Goal: Information Seeking & Learning: Learn about a topic

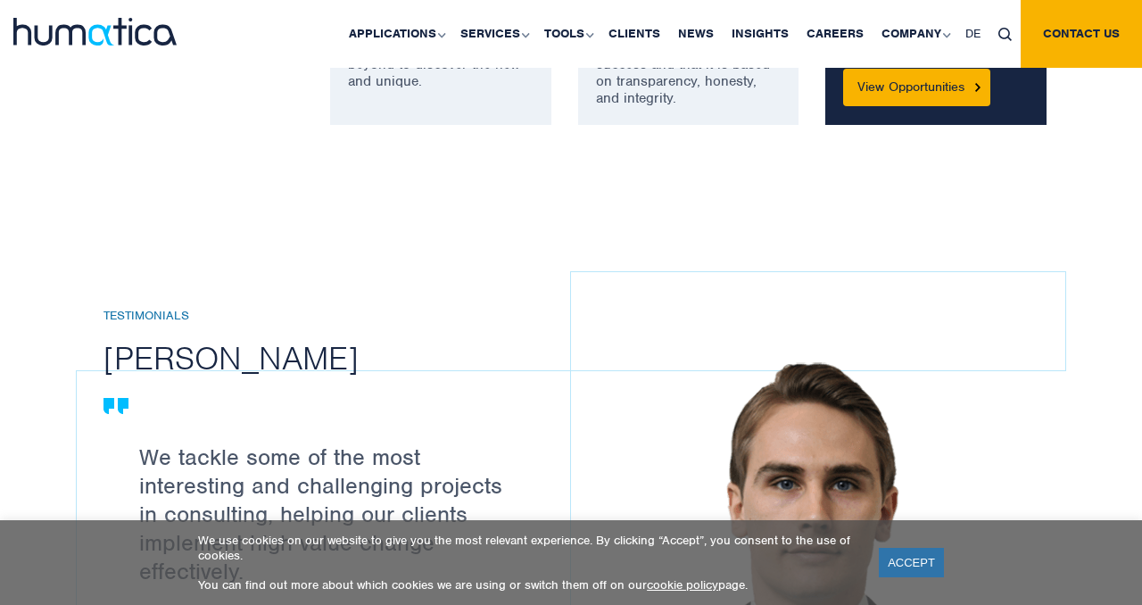
scroll to position [1743, 0]
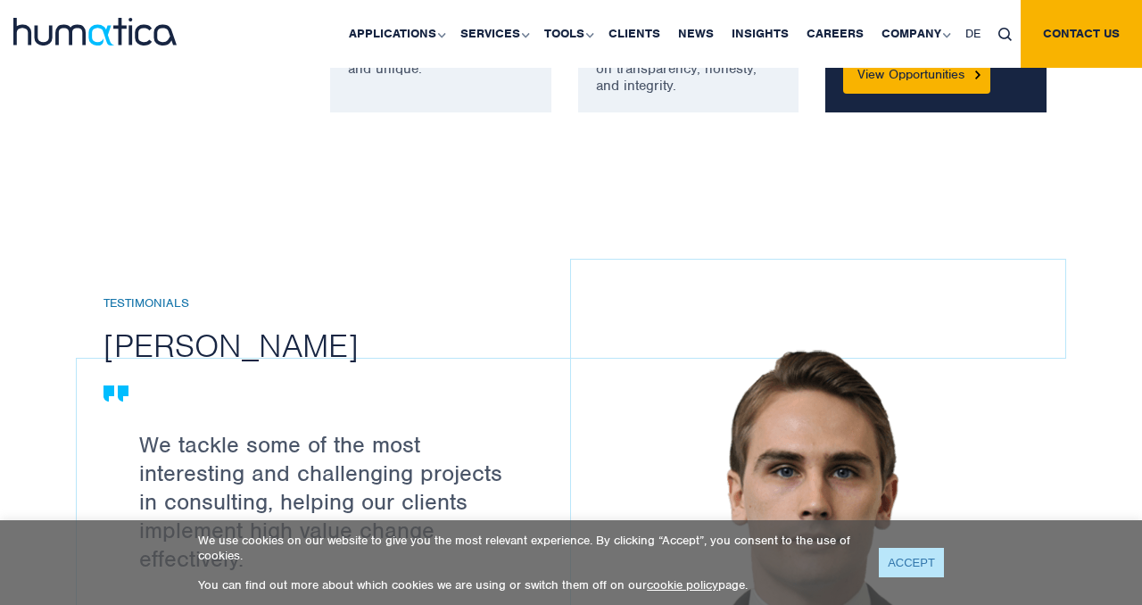
click at [893, 561] on link "ACCEPT" at bounding box center [911, 562] width 65 height 29
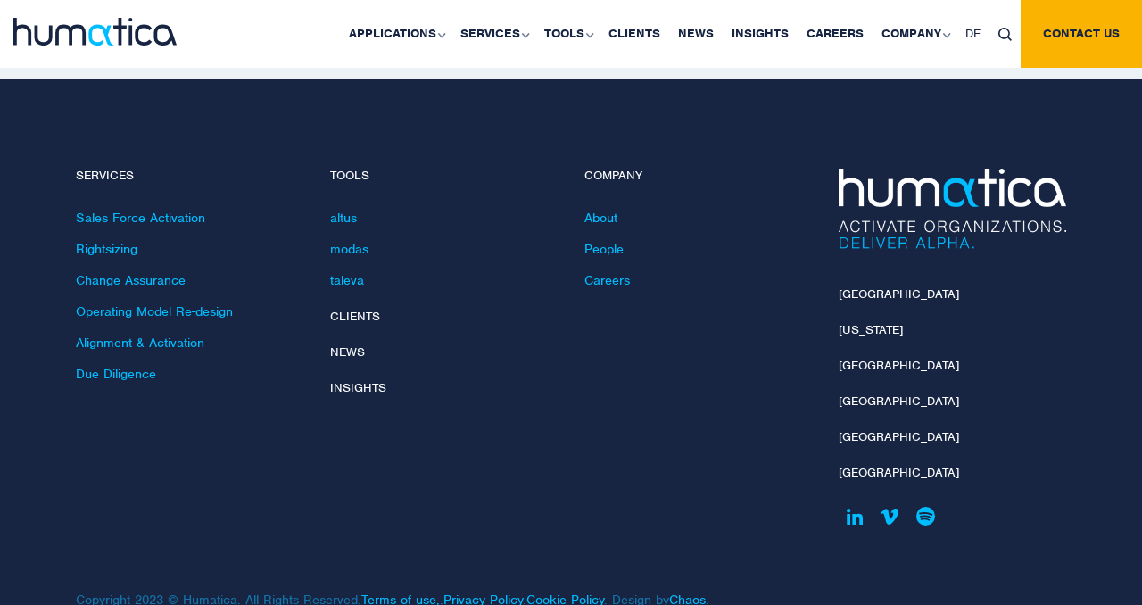
scroll to position [6498, 0]
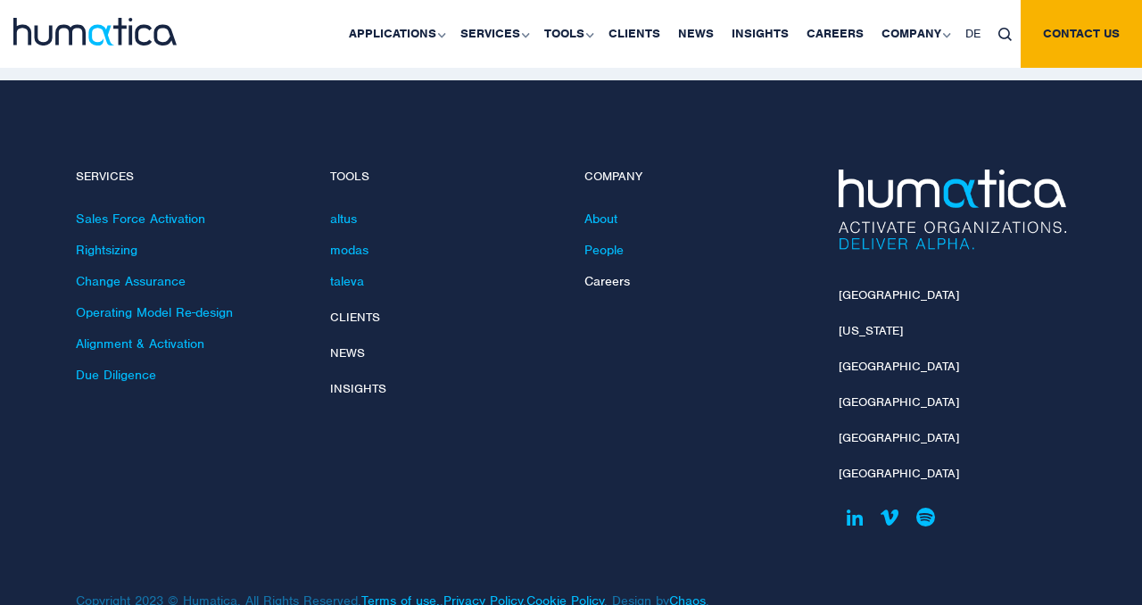
click at [609, 273] on link "Careers" at bounding box center [607, 281] width 46 height 16
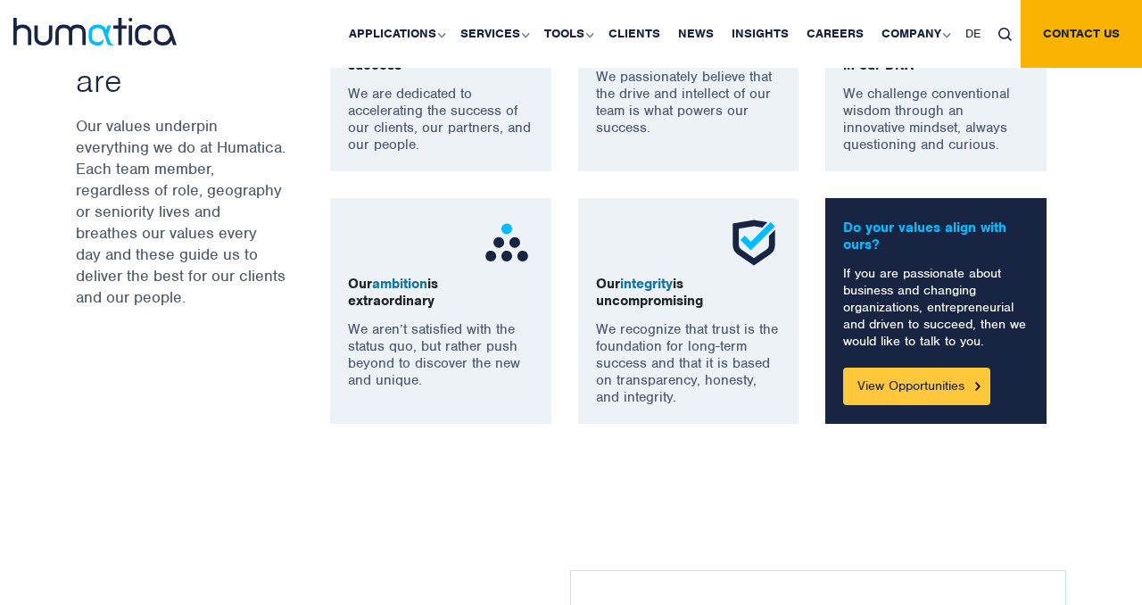
click at [923, 383] on link "View Opportunities" at bounding box center [916, 386] width 147 height 37
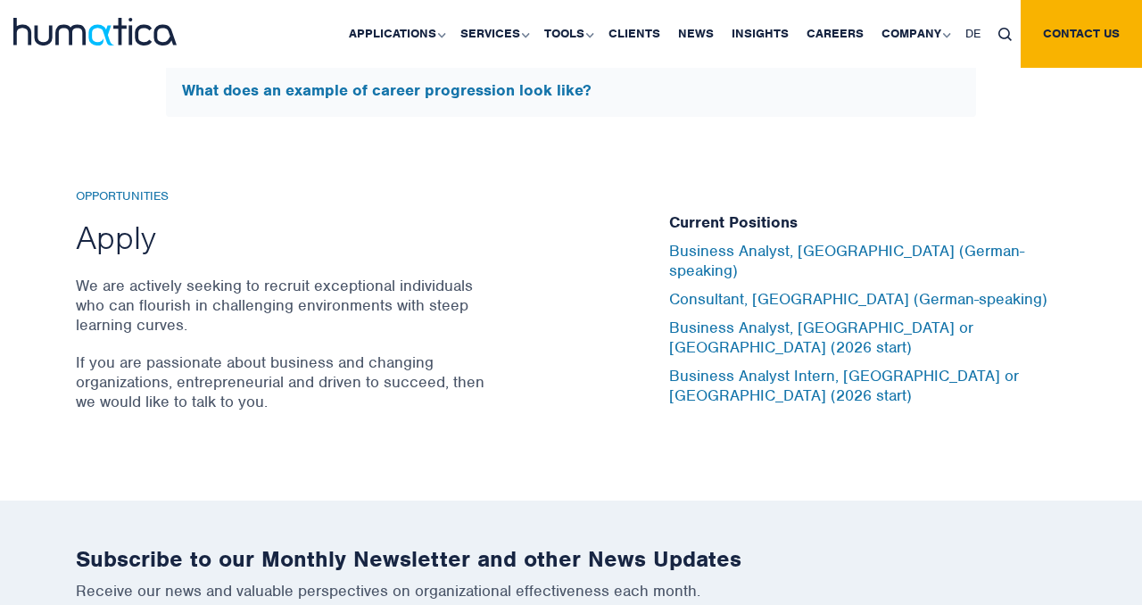
scroll to position [5804, 0]
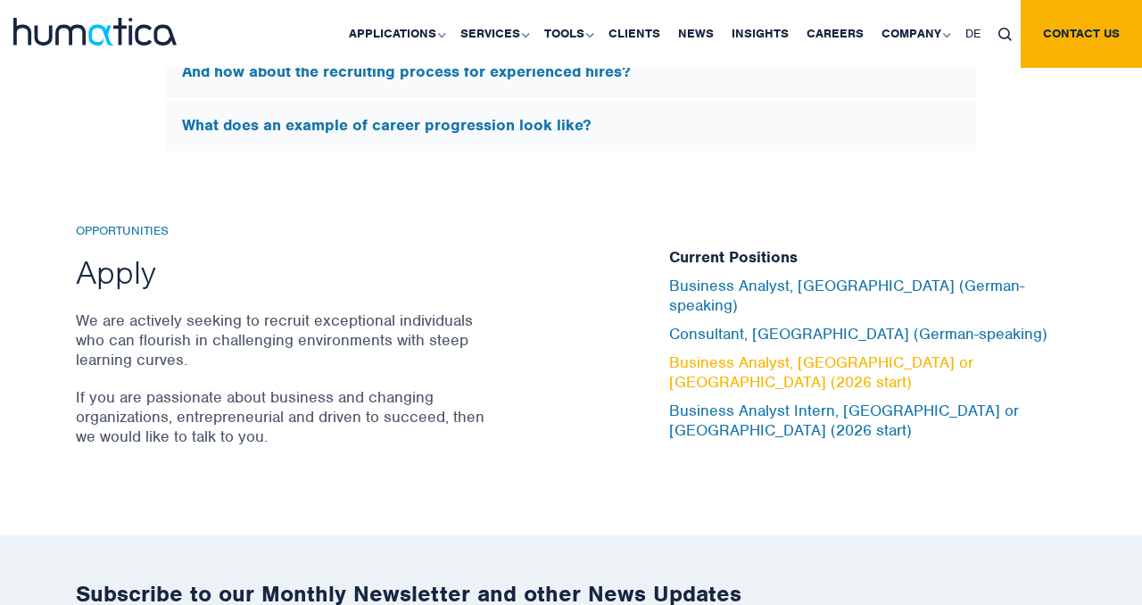
click at [792, 371] on link "Business Analyst, London or Munich (2026 start)" at bounding box center [821, 371] width 304 height 39
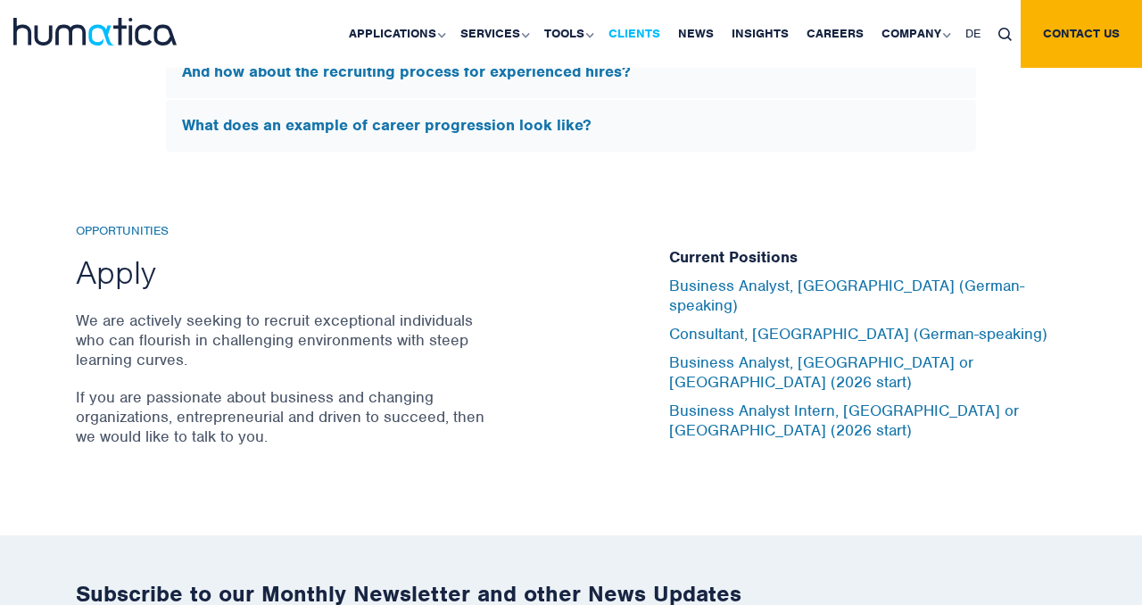
click at [628, 27] on link "Clients" at bounding box center [635, 34] width 70 height 68
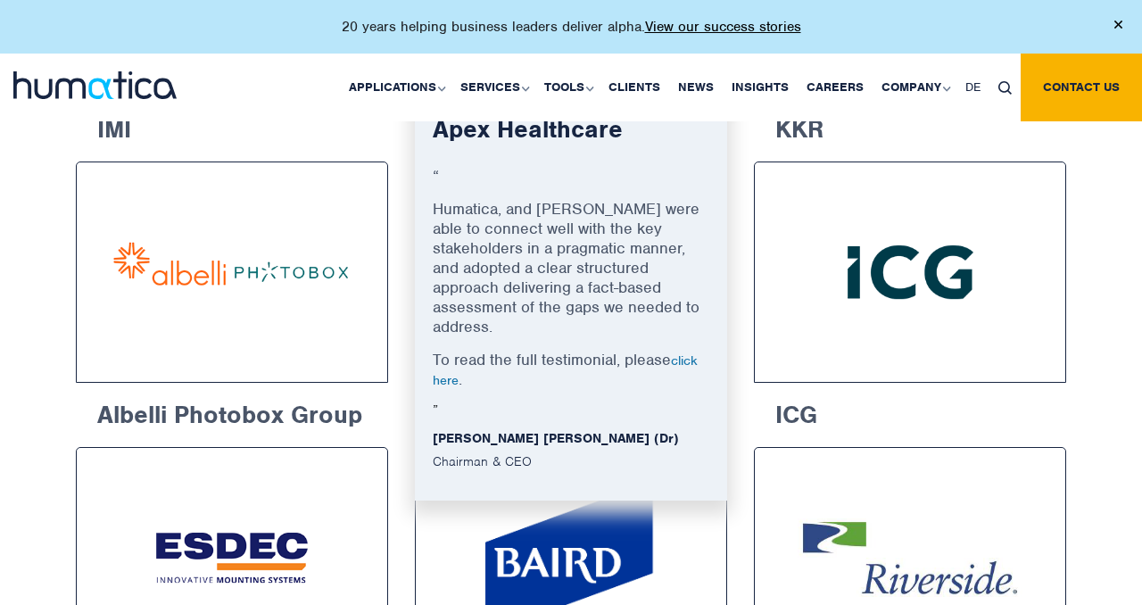
scroll to position [1186, 0]
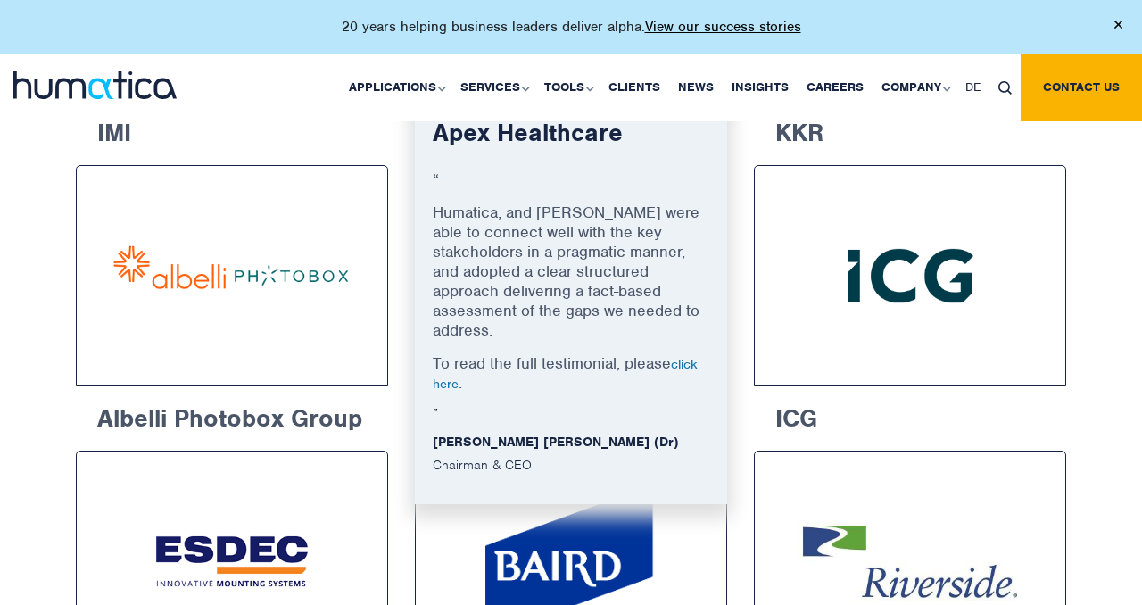
click at [683, 356] on link "click here" at bounding box center [565, 374] width 265 height 36
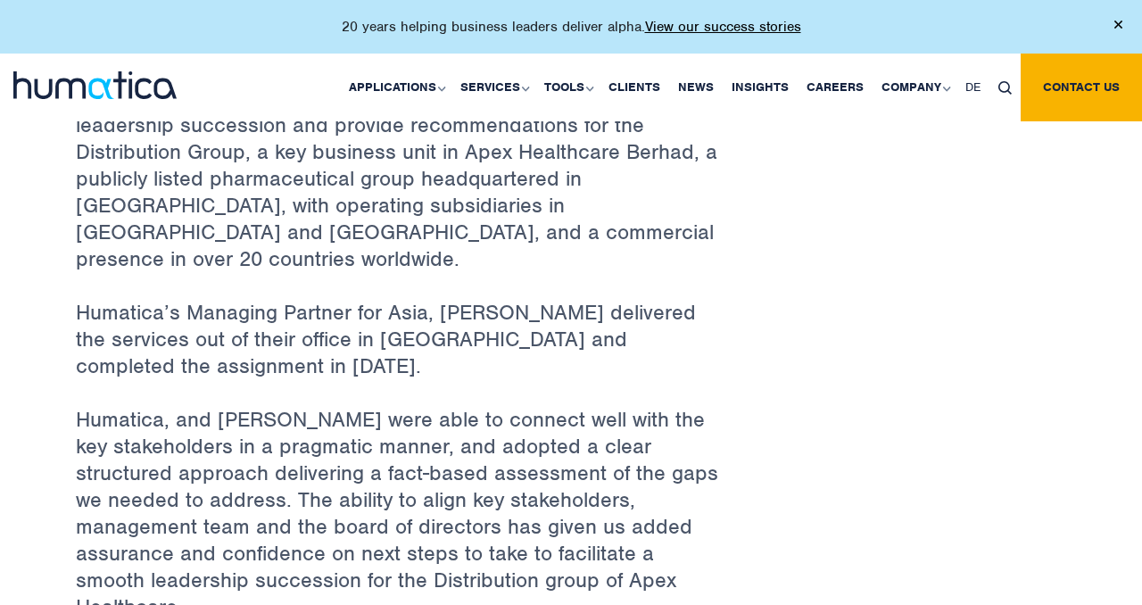
scroll to position [344, 0]
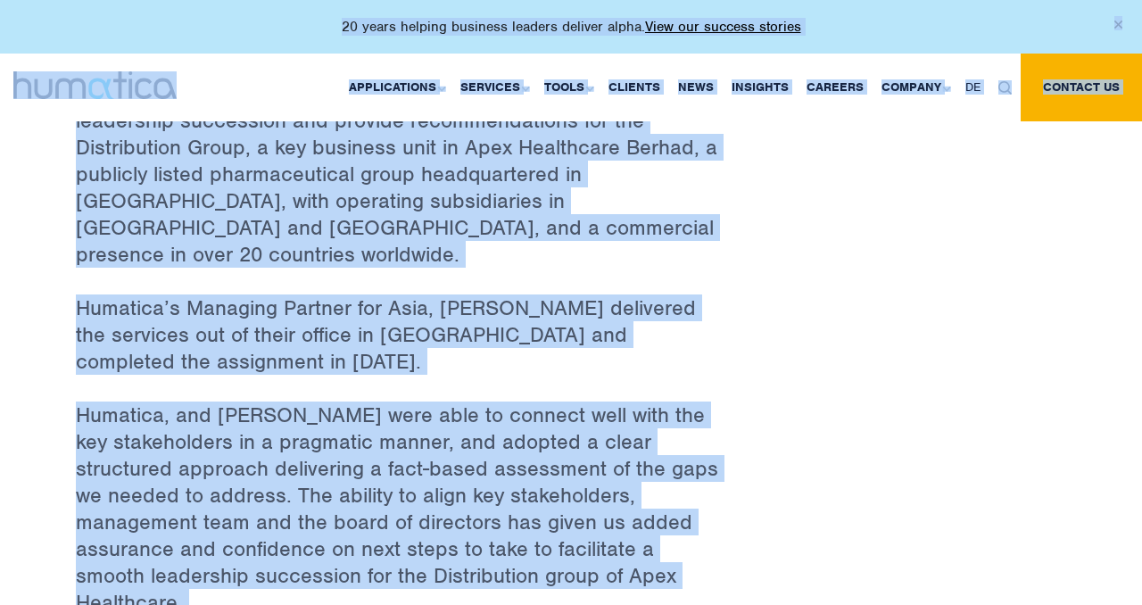
click at [337, 484] on p "Humatica, and Jen Jee were able to connect well with the key stakeholders in a …" at bounding box center [401, 522] width 651 height 241
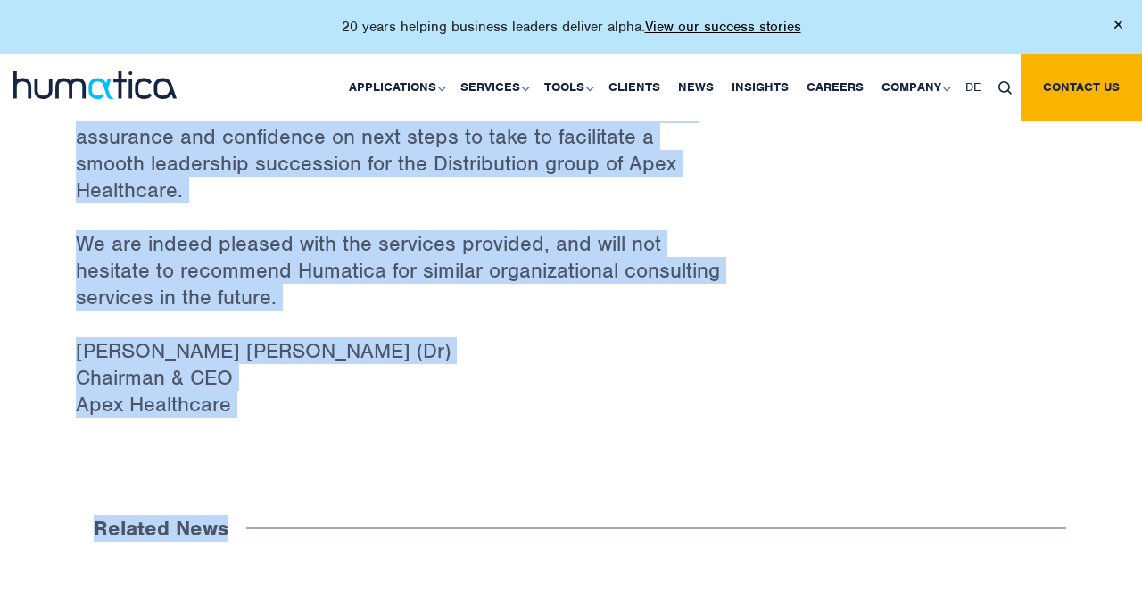
scroll to position [776, 0]
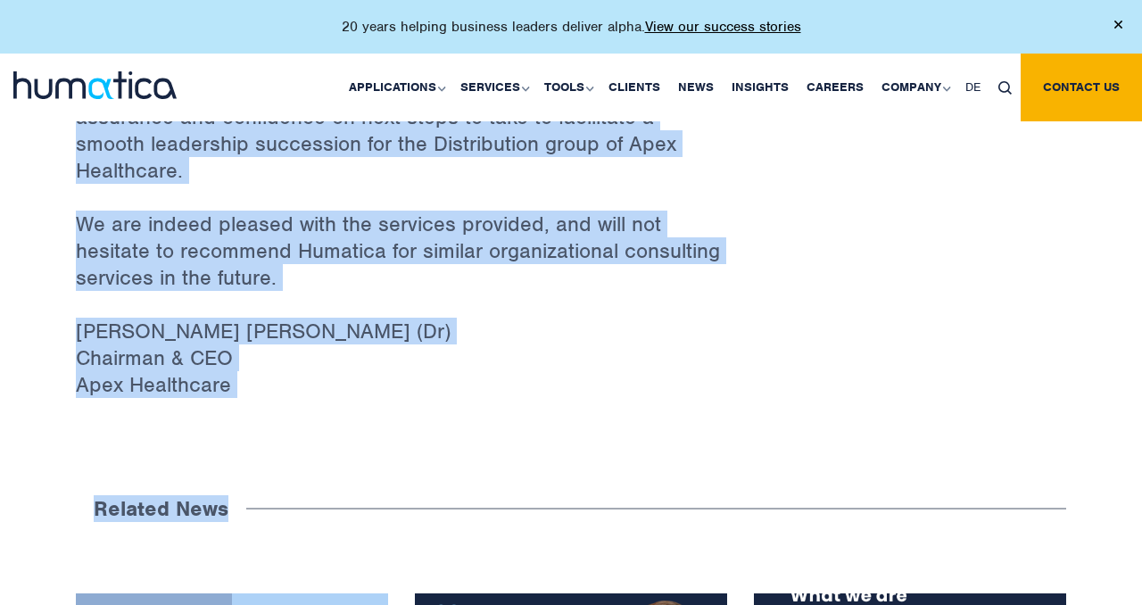
drag, startPoint x: 72, startPoint y: 161, endPoint x: 302, endPoint y: 377, distance: 315.0
copy div "Testimonial : Humatica services for Leadership Succession in the Distribution G…"
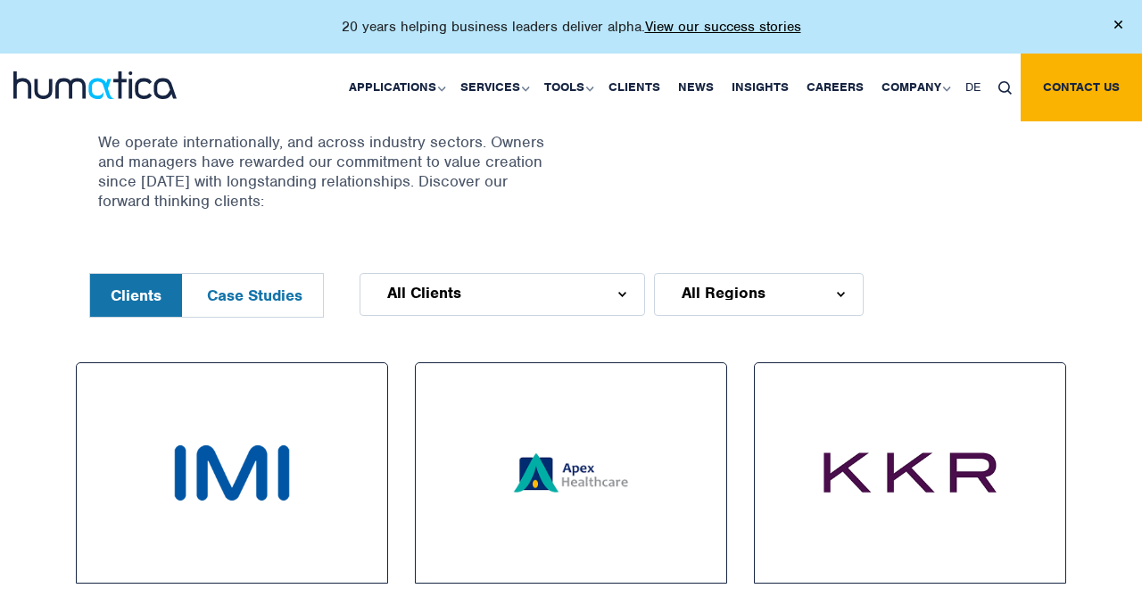
scroll to position [700, 0]
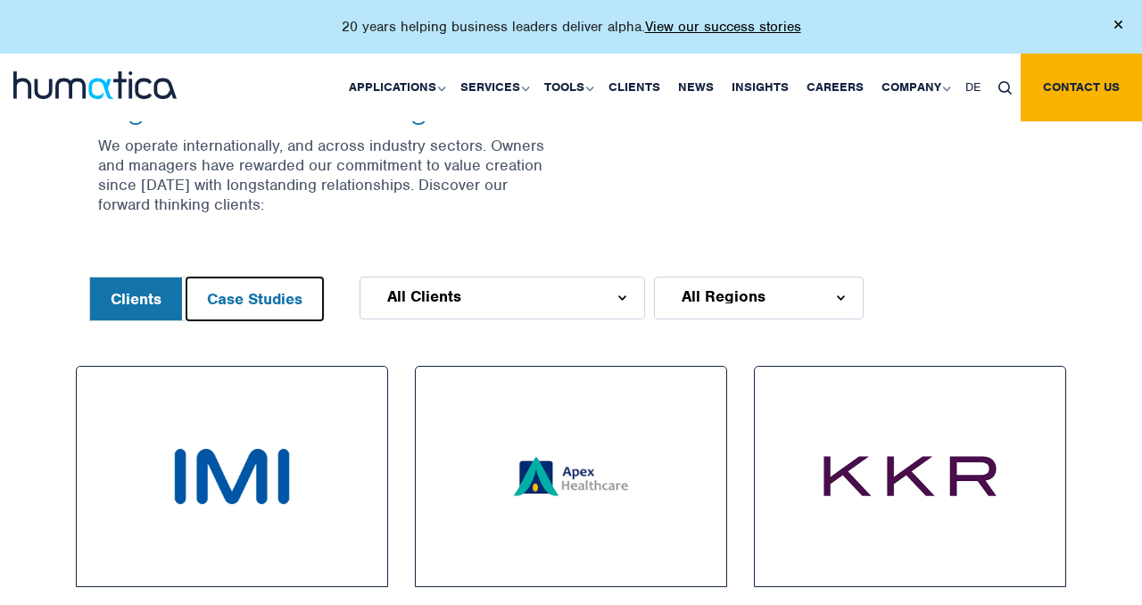
click at [291, 284] on button "Case Studies" at bounding box center [254, 298] width 137 height 43
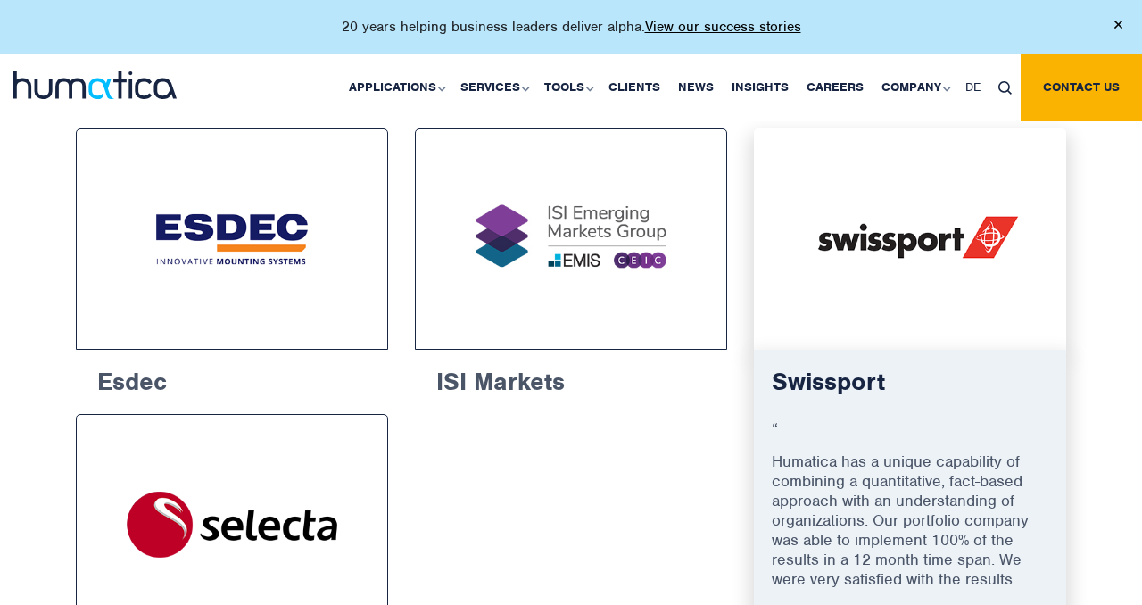
scroll to position [938, 0]
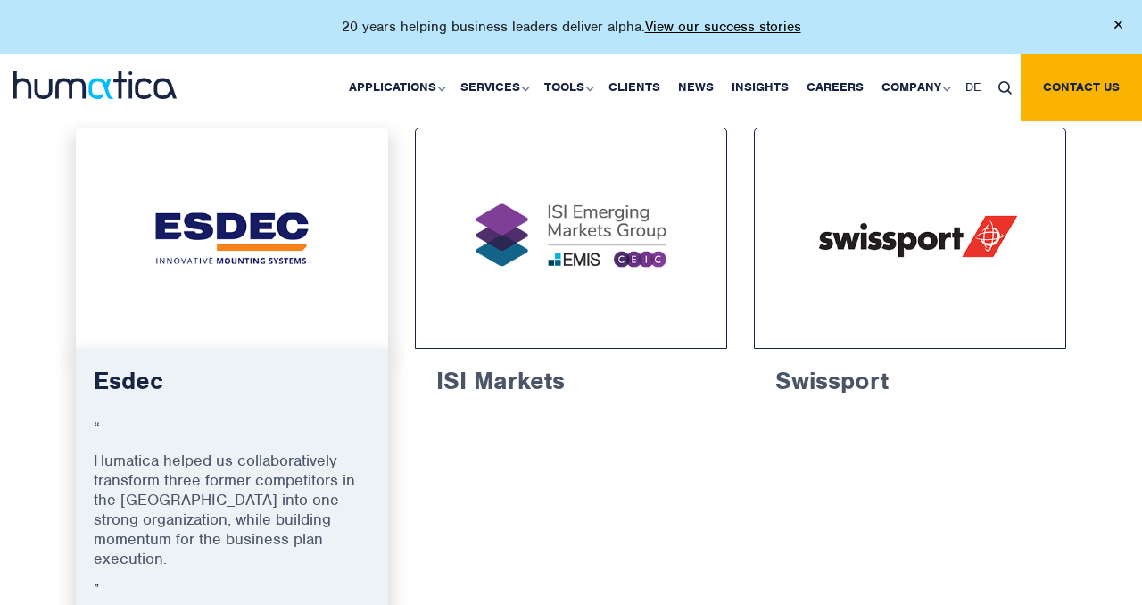
click at [283, 435] on p "“" at bounding box center [232, 434] width 277 height 33
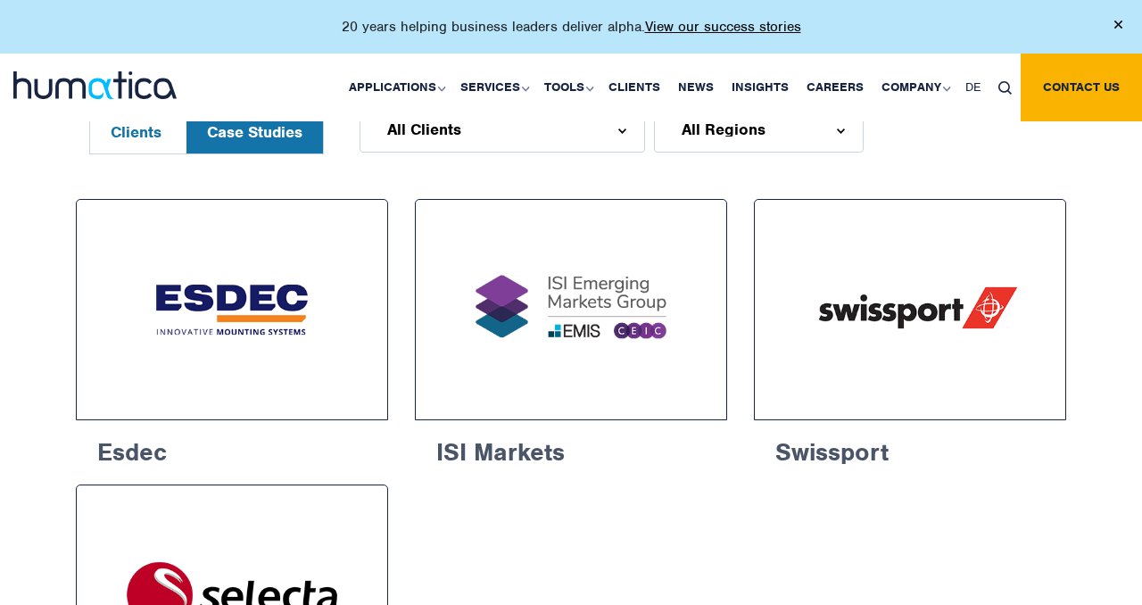
scroll to position [751, 0]
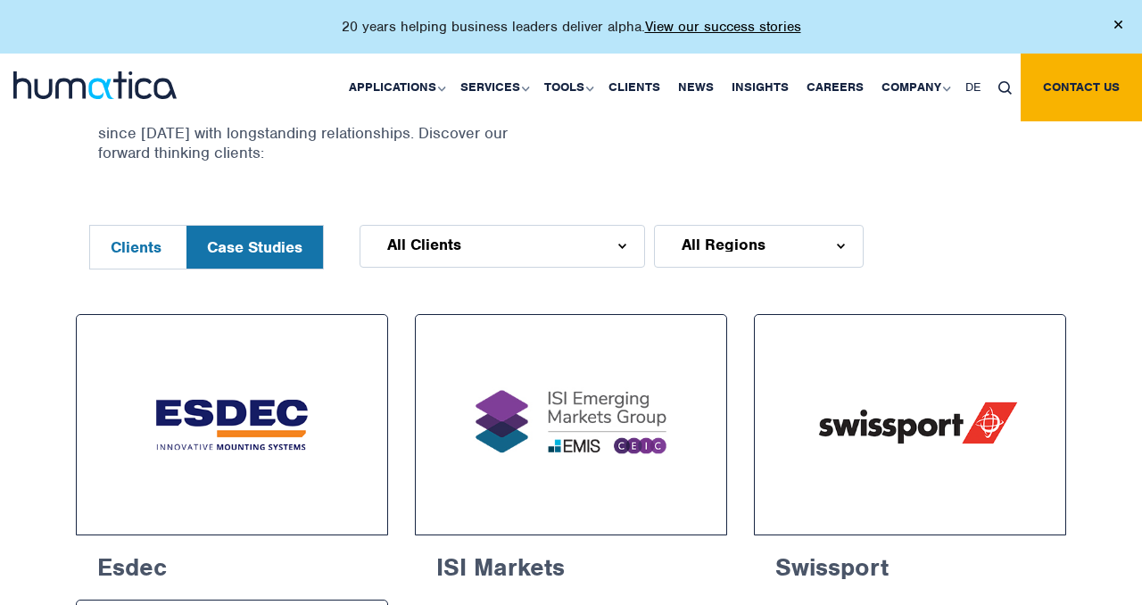
click at [595, 267] on html "20 years helping business leaders deliver alpha. View our success stories Appli…" at bounding box center [571, 501] width 1142 height 2505
click at [597, 253] on div "All Clients" at bounding box center [503, 246] width 286 height 43
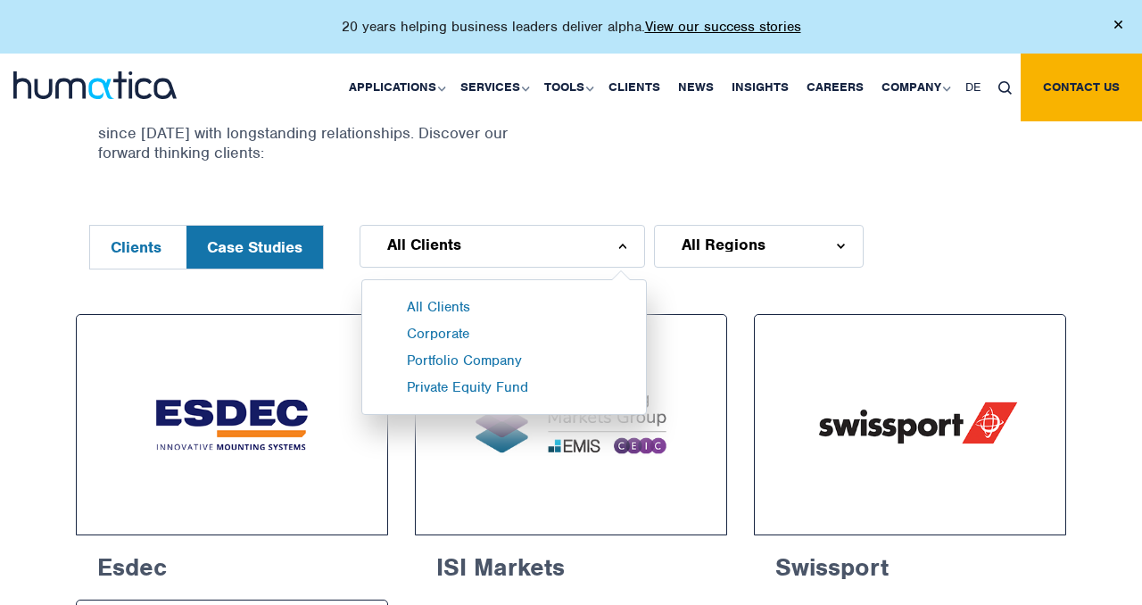
click at [606, 184] on div "Supporting business leaders and private equity sponsors with their most pressin…" at bounding box center [570, 20] width 1017 height 409
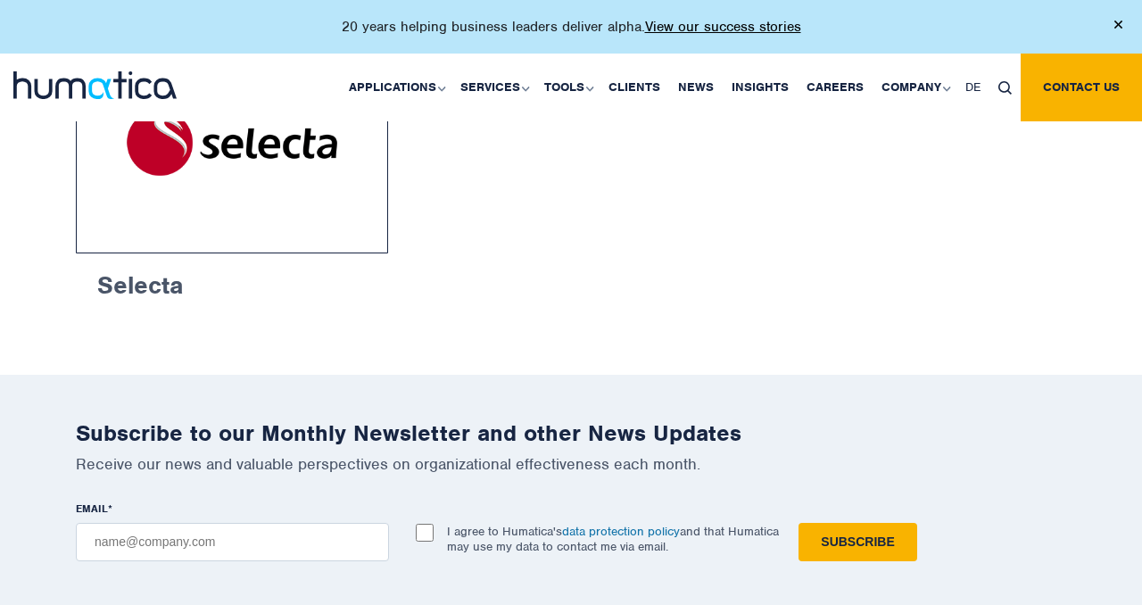
scroll to position [1295, 0]
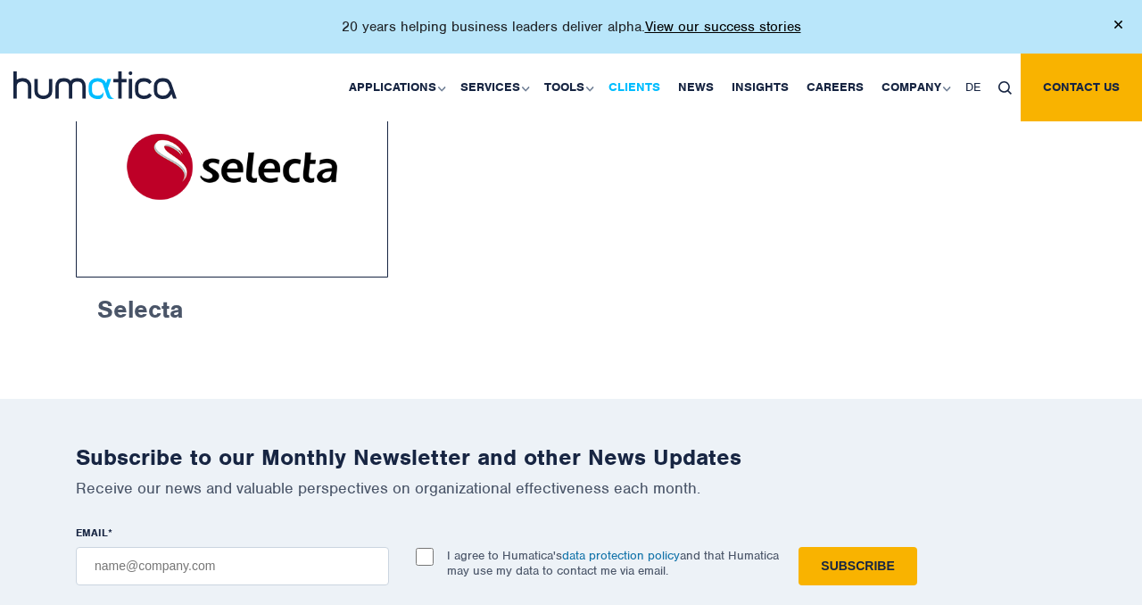
click at [640, 85] on link "Clients" at bounding box center [635, 88] width 70 height 68
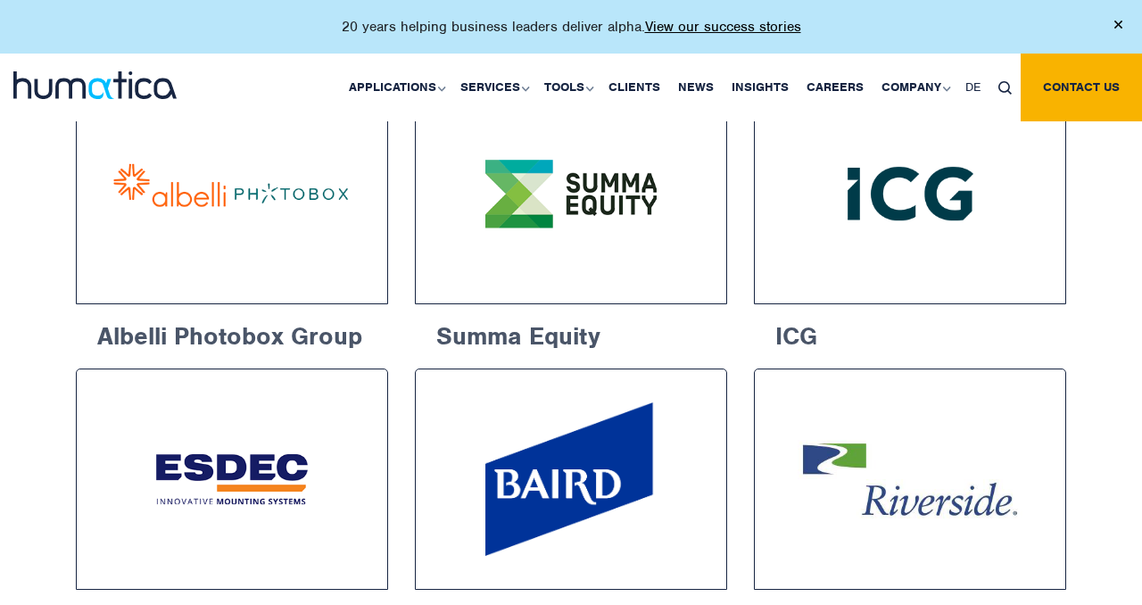
scroll to position [1285, 0]
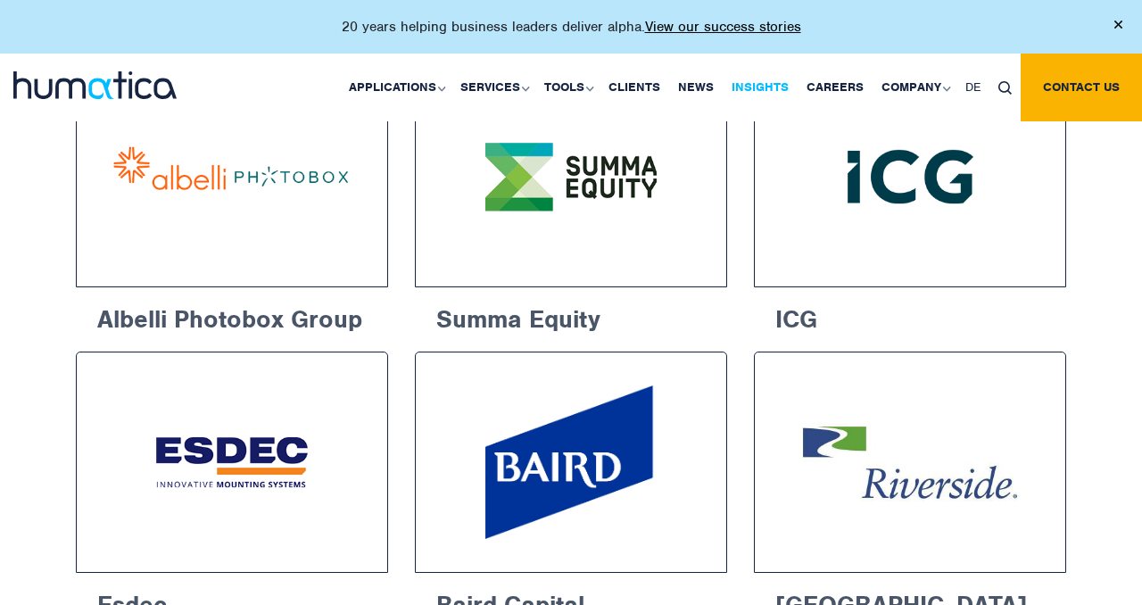
click at [774, 78] on link "Insights" at bounding box center [760, 88] width 75 height 68
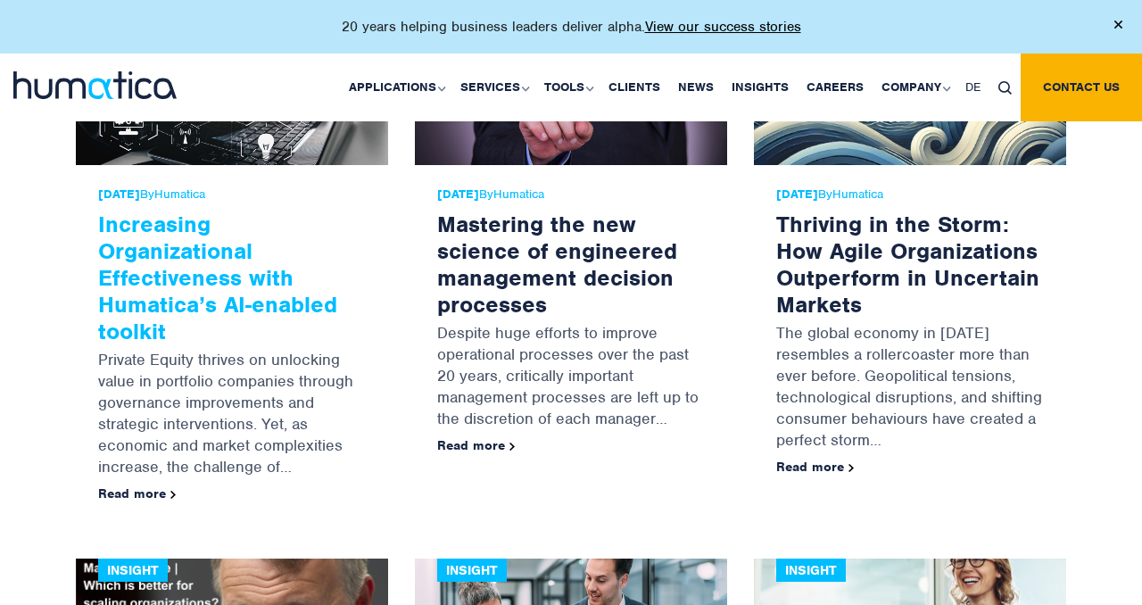
scroll to position [3176, 0]
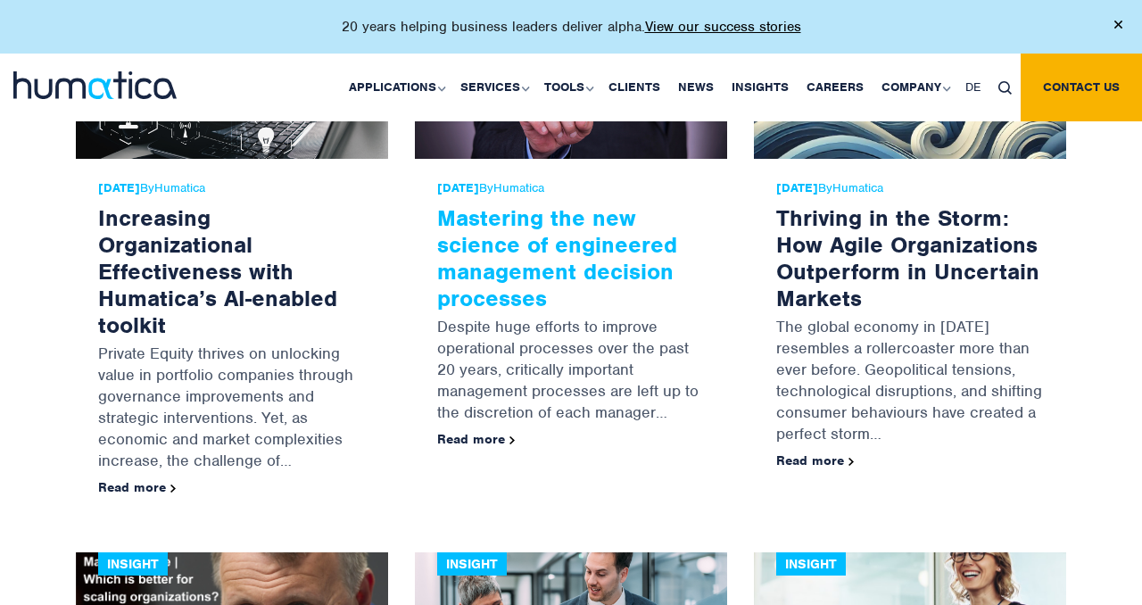
click at [494, 234] on link "Mastering the new science of engineered management decision processes" at bounding box center [557, 257] width 240 height 109
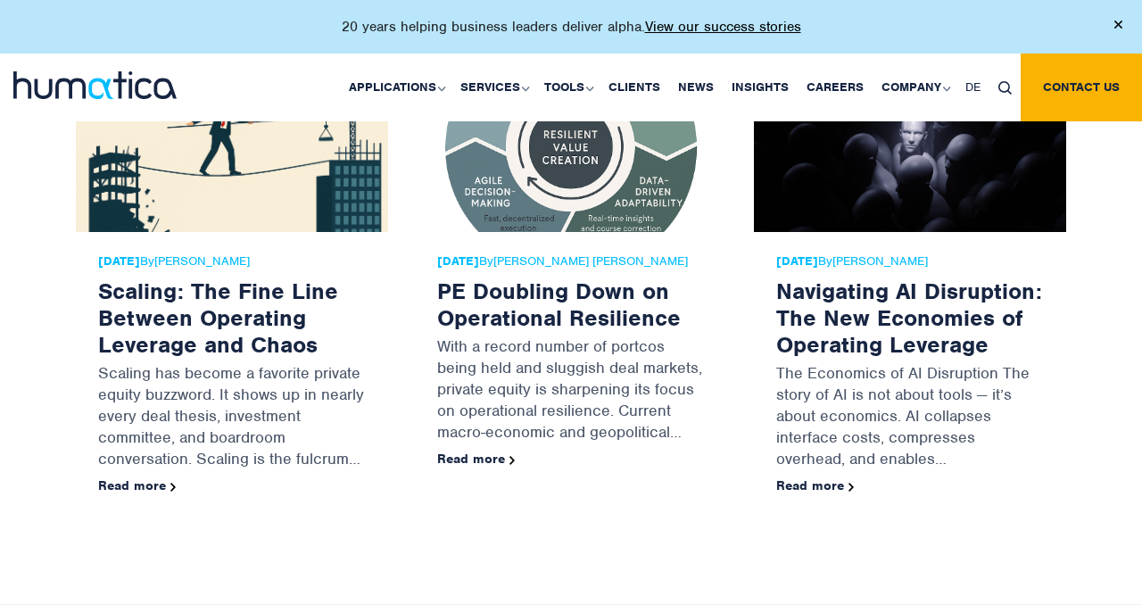
scroll to position [3936, 0]
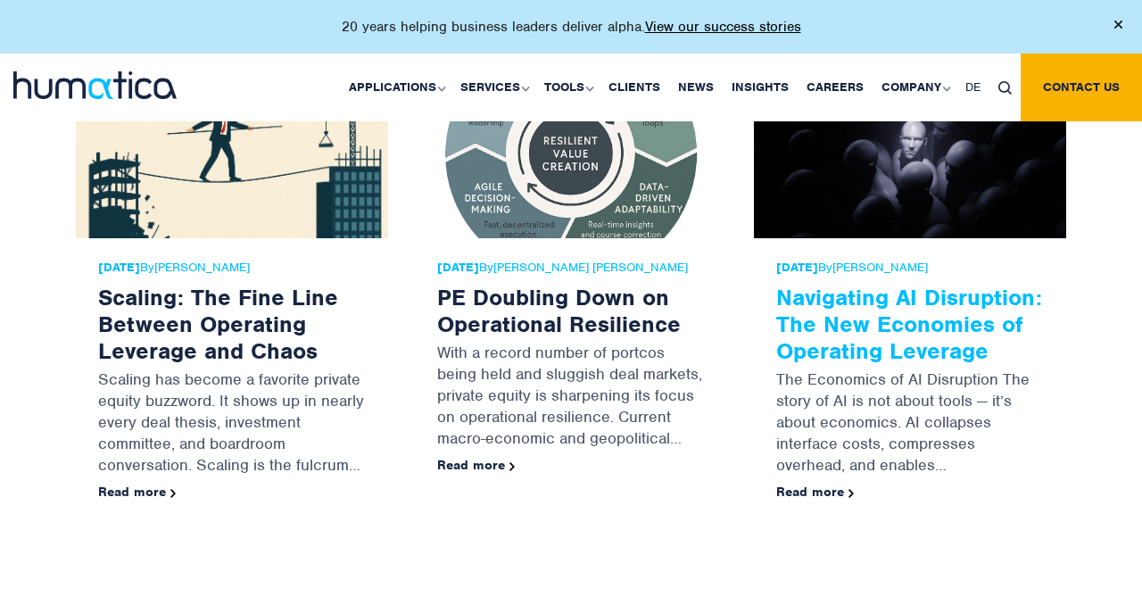
click at [842, 302] on link "Navigating AI Disruption: The New Economies of Operating Leverage" at bounding box center [909, 324] width 266 height 82
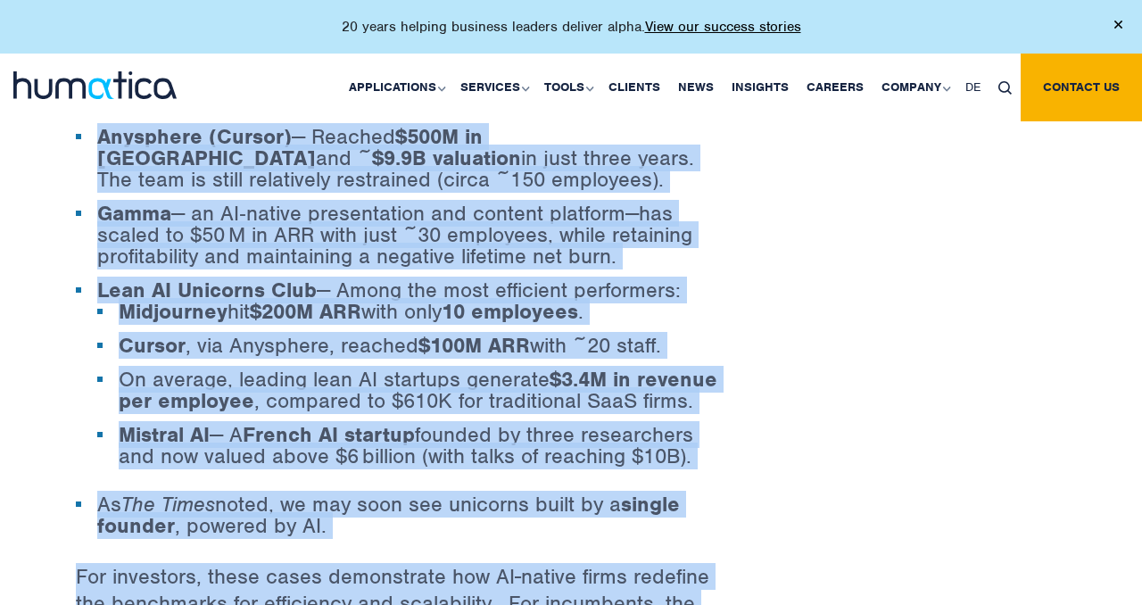
scroll to position [1290, 0]
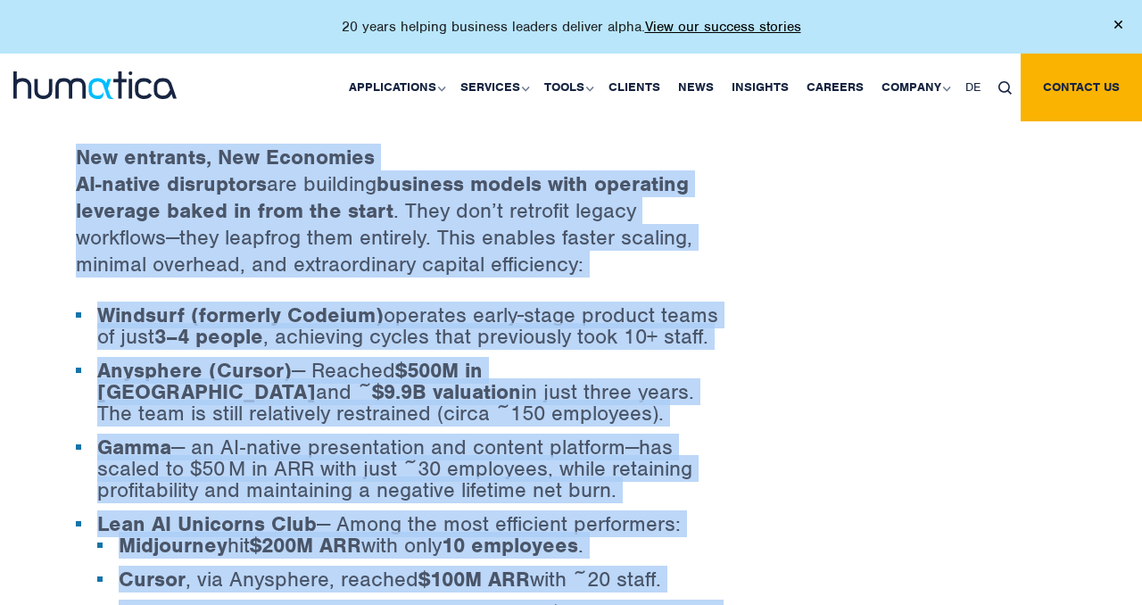
drag, startPoint x: 393, startPoint y: 545, endPoint x: 70, endPoint y: 135, distance: 522.3
copy div "New entrants, New Economies AI-native disruptors are building business models w…"
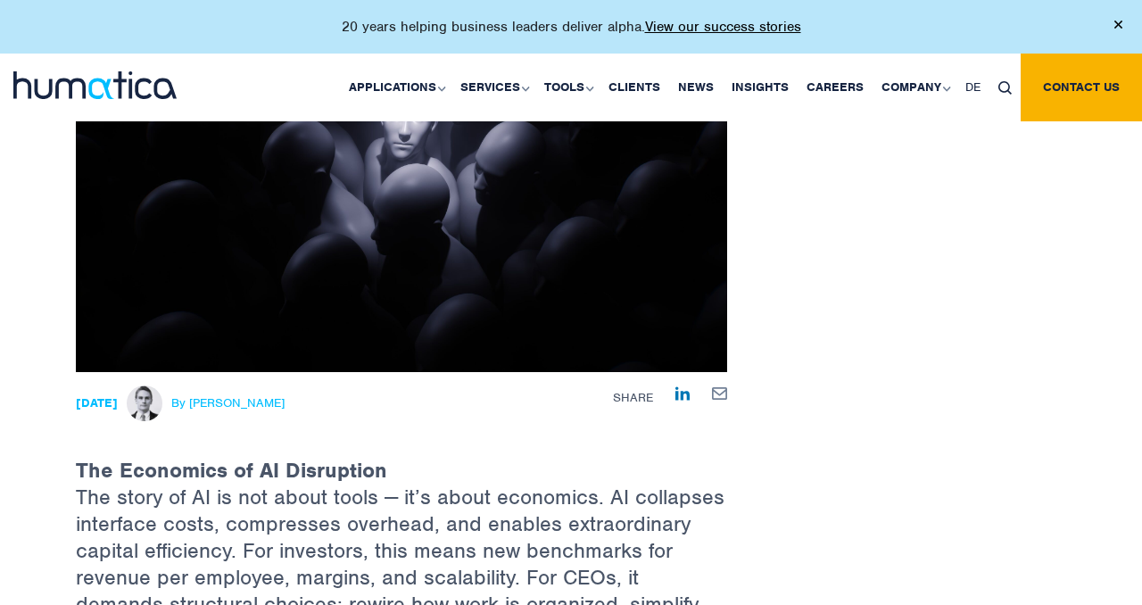
scroll to position [650, 0]
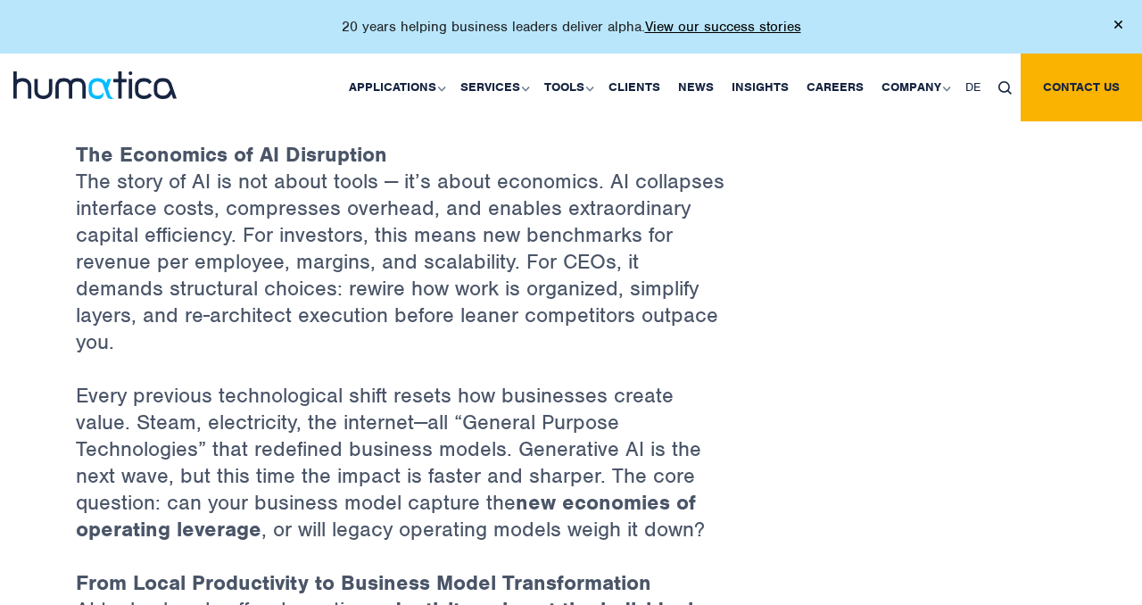
click at [93, 317] on p "The Economics of AI Disruption The story of AI is not about tools — it’s about …" at bounding box center [401, 219] width 651 height 326
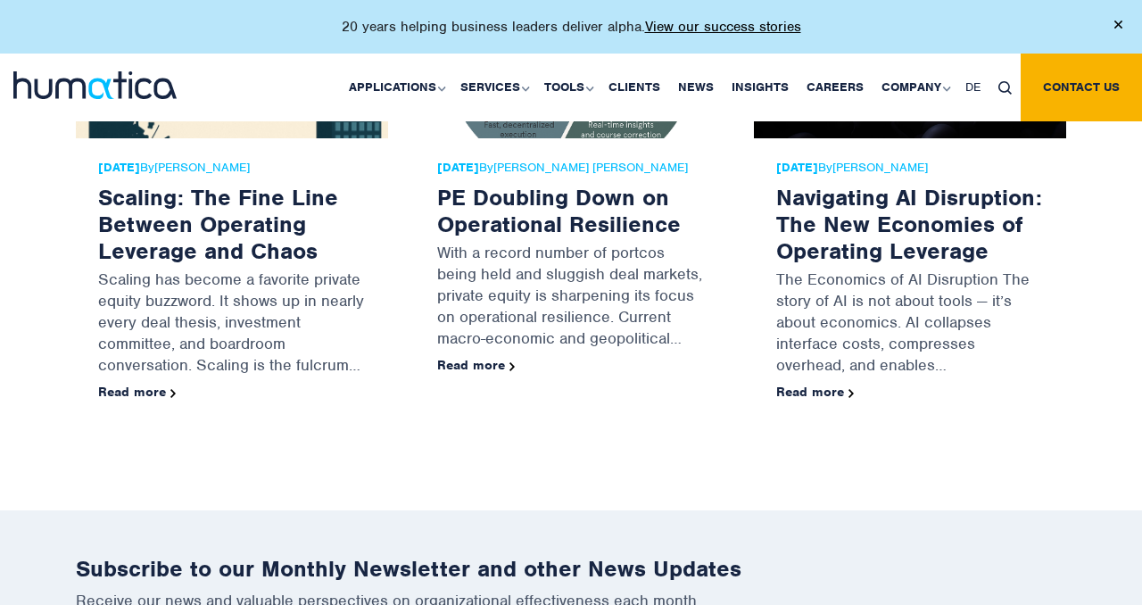
scroll to position [3868, 0]
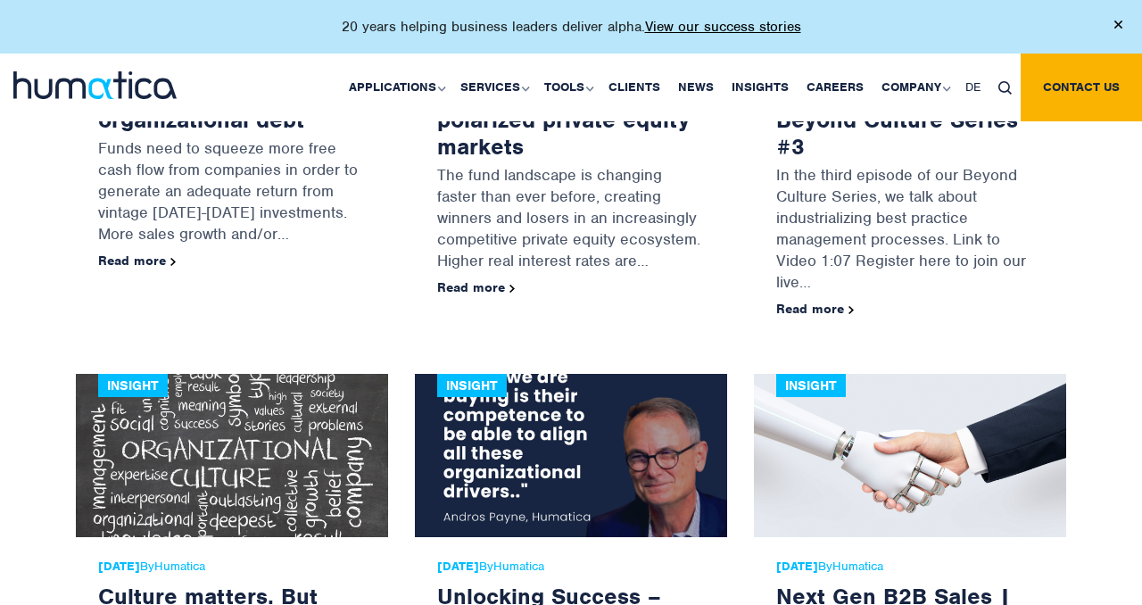
scroll to position [4389, 0]
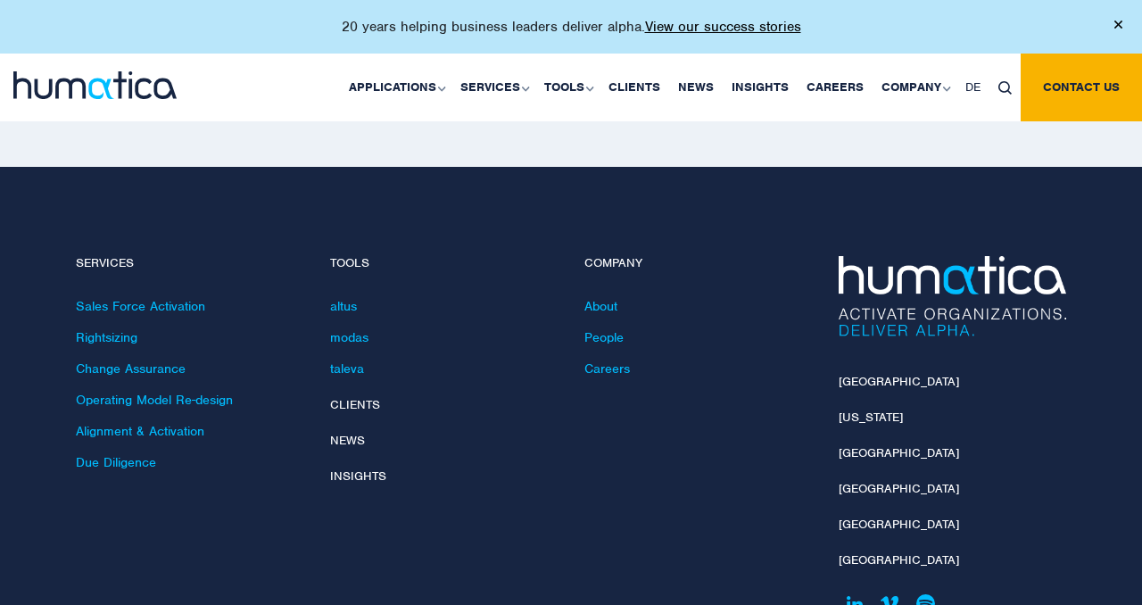
scroll to position [3697, 0]
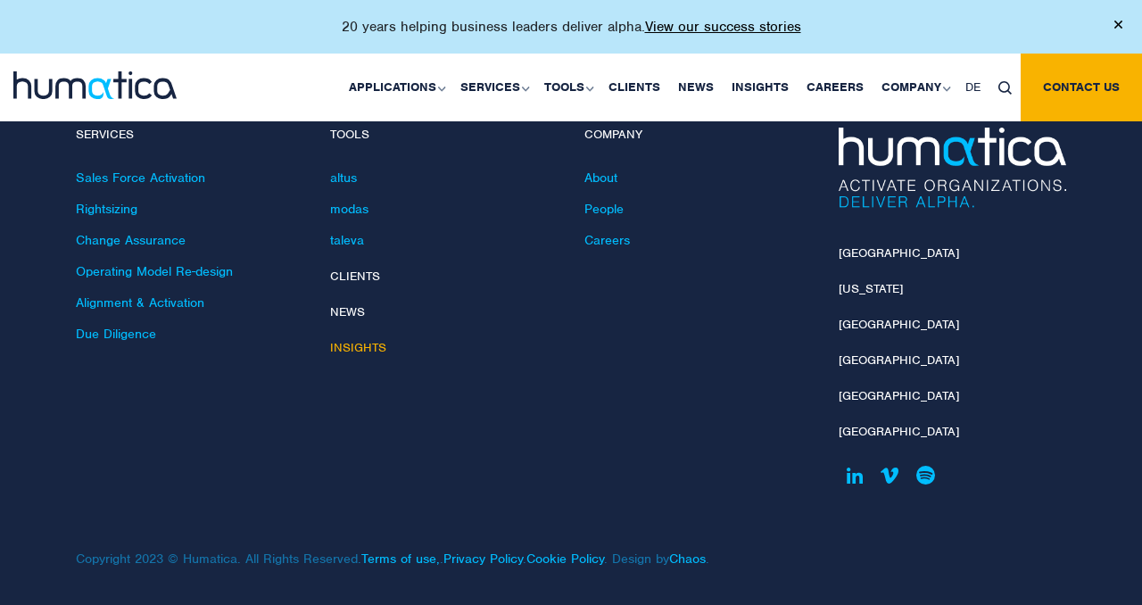
click at [342, 340] on link "Insights" at bounding box center [358, 347] width 56 height 15
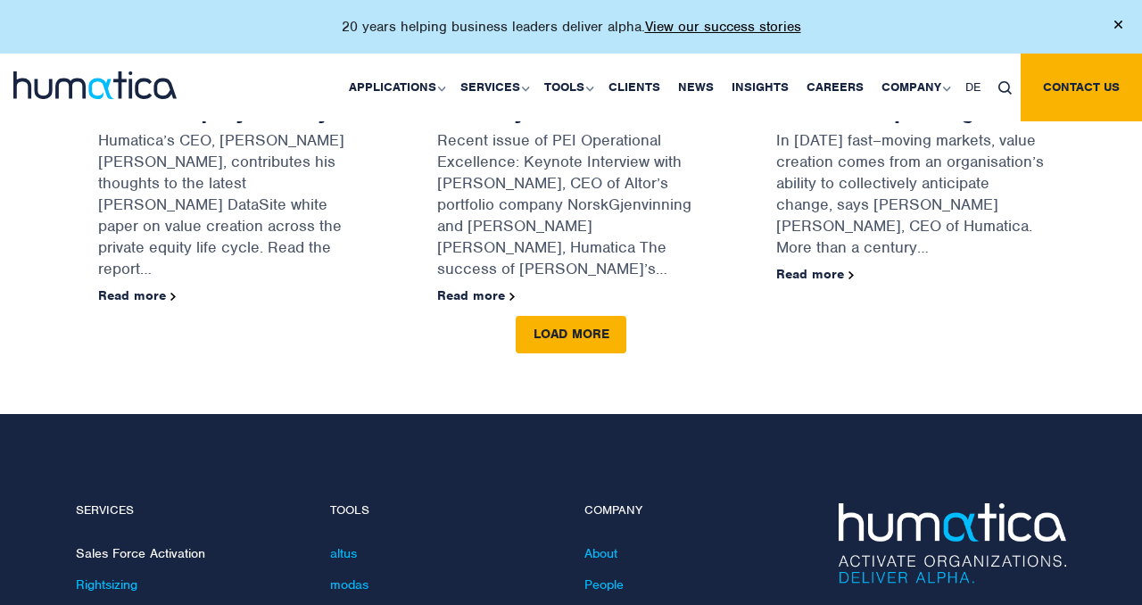
scroll to position [27780, 0]
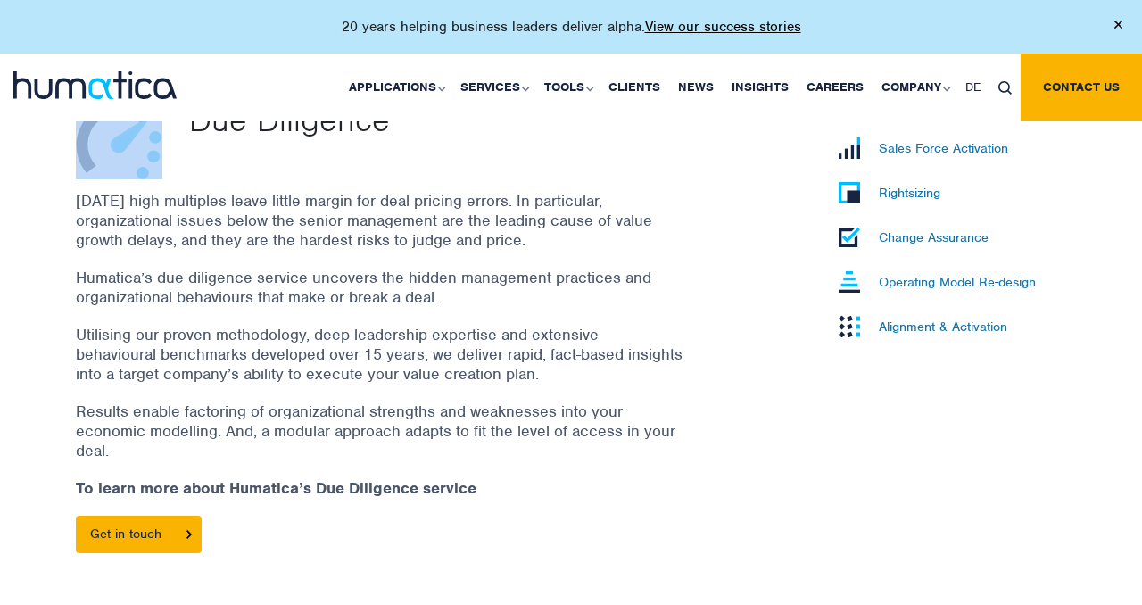
scroll to position [624, 0]
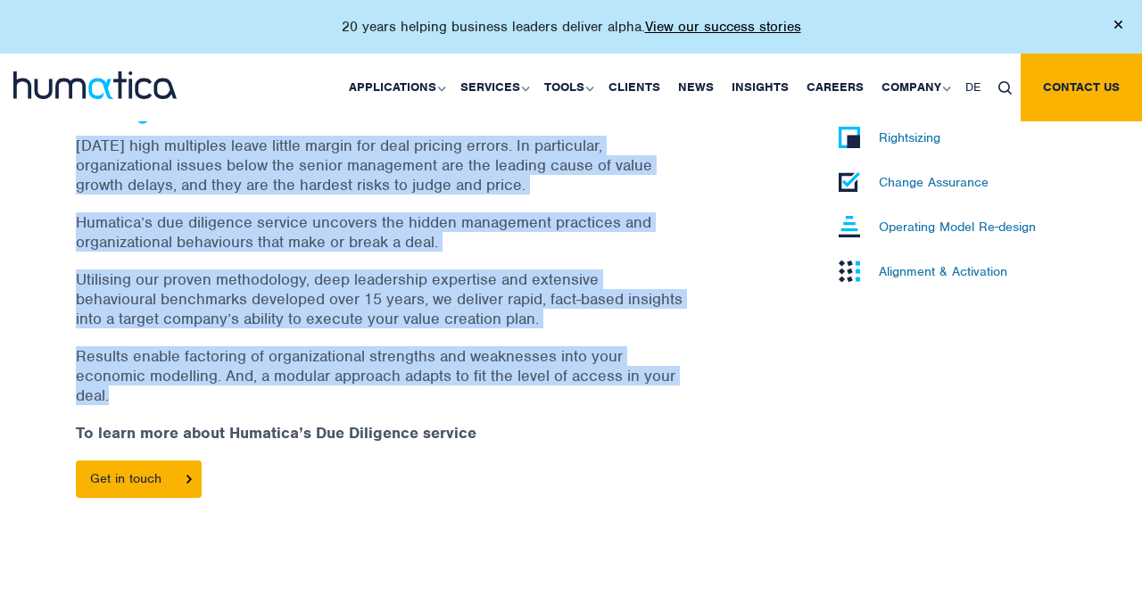
drag, startPoint x: 190, startPoint y: 232, endPoint x: 504, endPoint y: 396, distance: 354.4
click at [507, 400] on div "Due Diligence [DATE] high multiples leave little margin for deal pricing errors…" at bounding box center [401, 280] width 678 height 469
copy div "Due Diligence [DATE] high multiples leave little margin for deal pricing errors…"
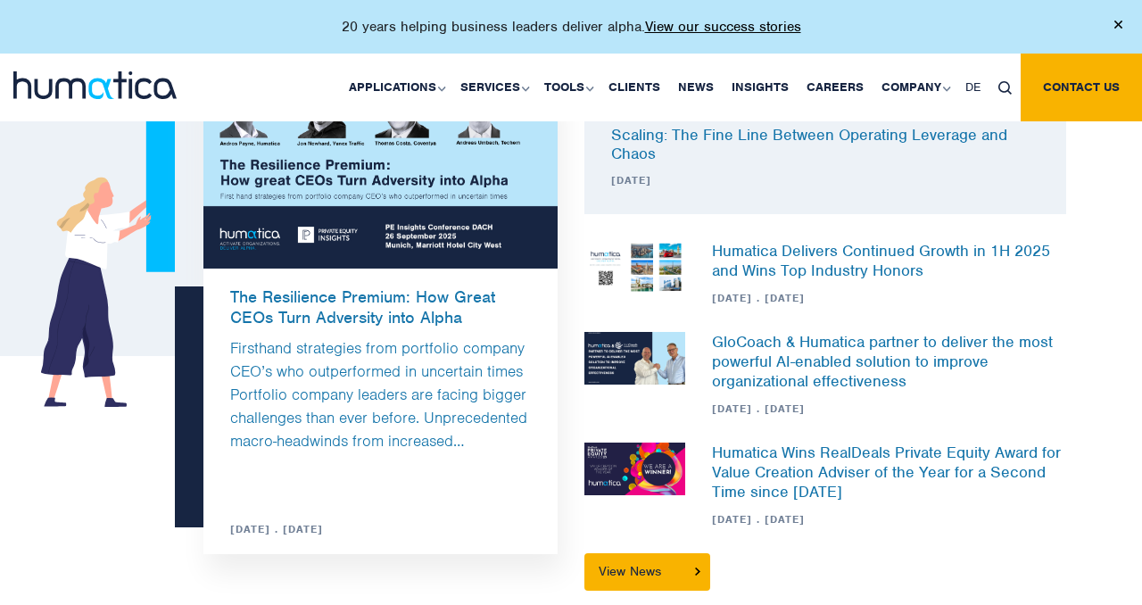
click at [337, 318] on p "Firsthand strategies from portfolio company CEO’s who outperformed in uncertain…" at bounding box center [380, 395] width 355 height 170
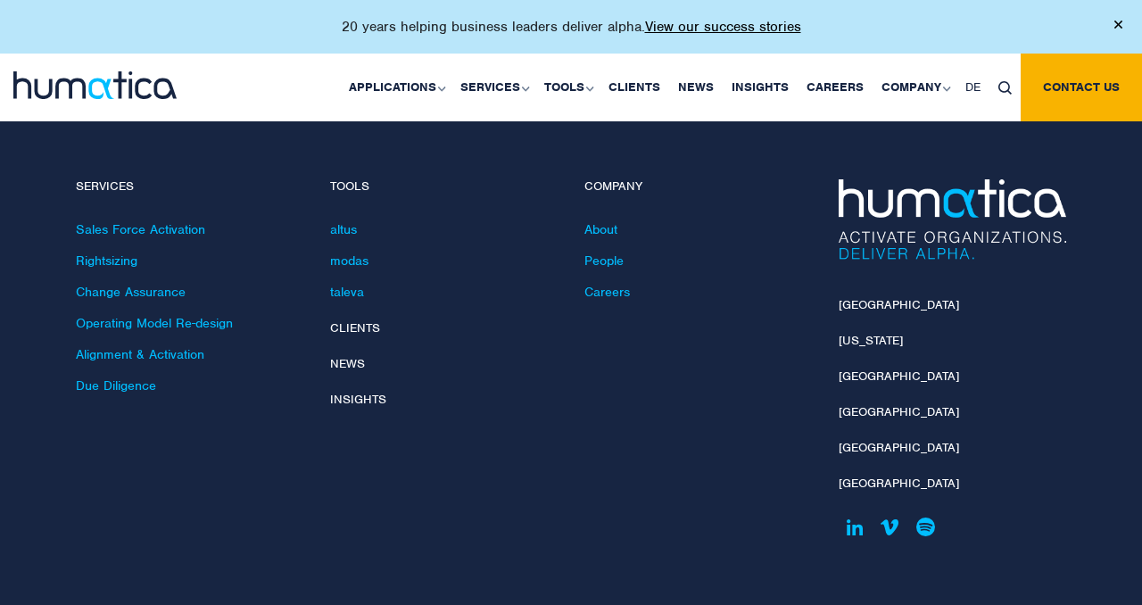
scroll to position [2151, 0]
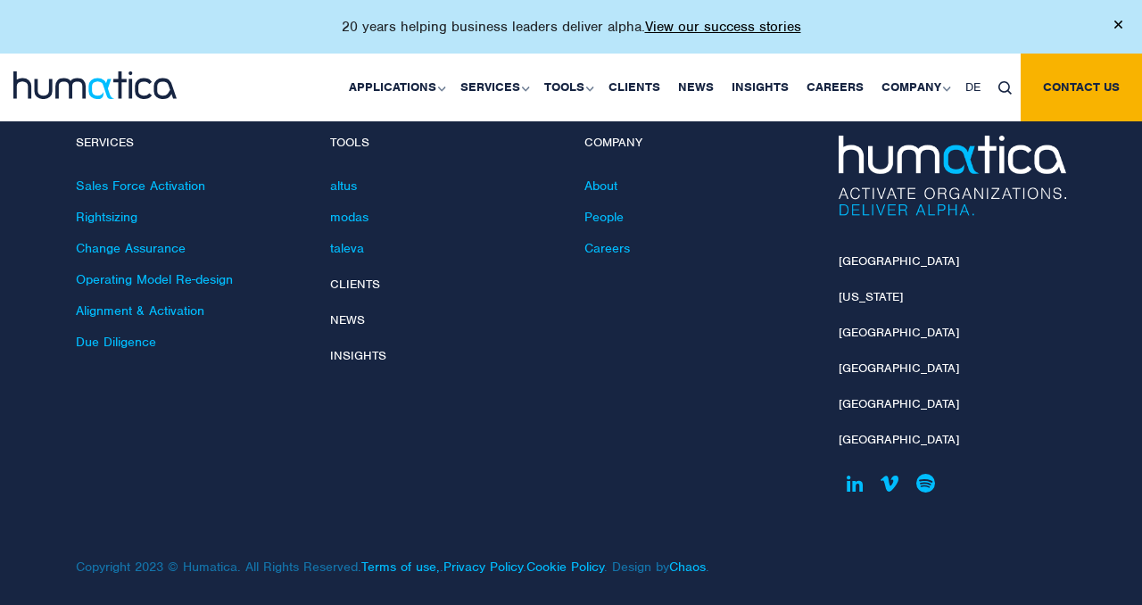
click at [141, 276] on li "Operating Model Re-design" at bounding box center [190, 286] width 228 height 31
click at [142, 272] on link "Operating Model Re-design" at bounding box center [154, 279] width 157 height 16
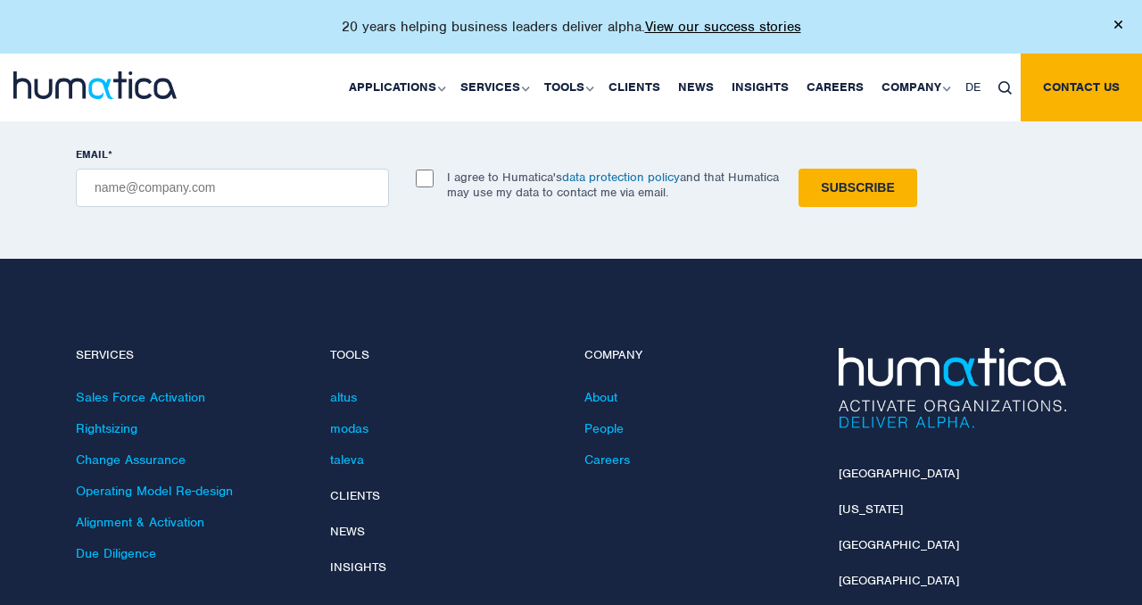
scroll to position [2567, 0]
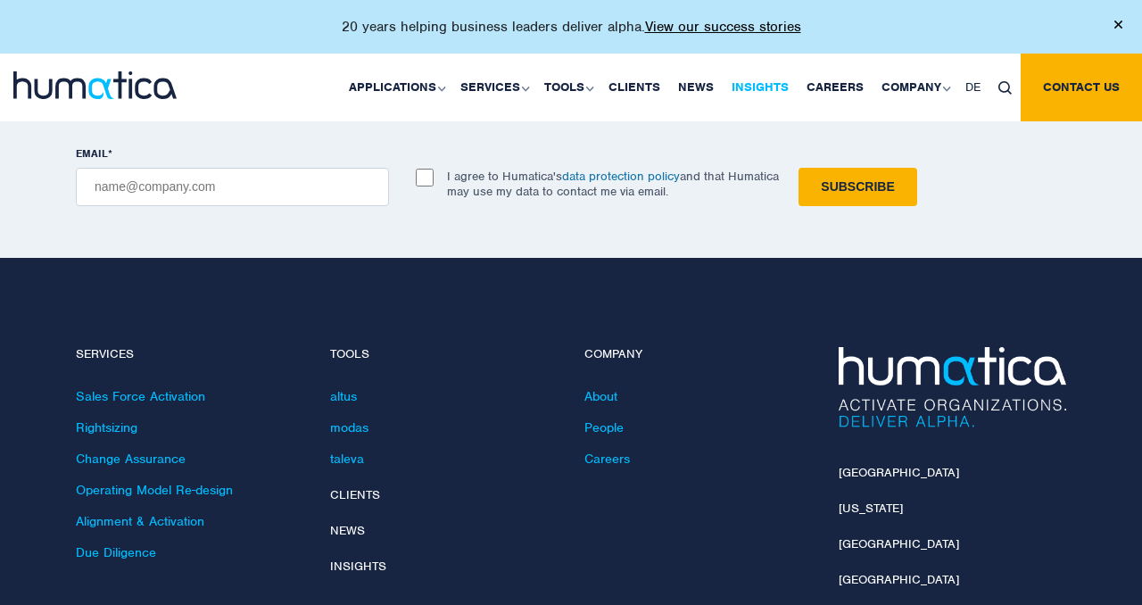
click at [766, 93] on link "Insights" at bounding box center [760, 88] width 75 height 68
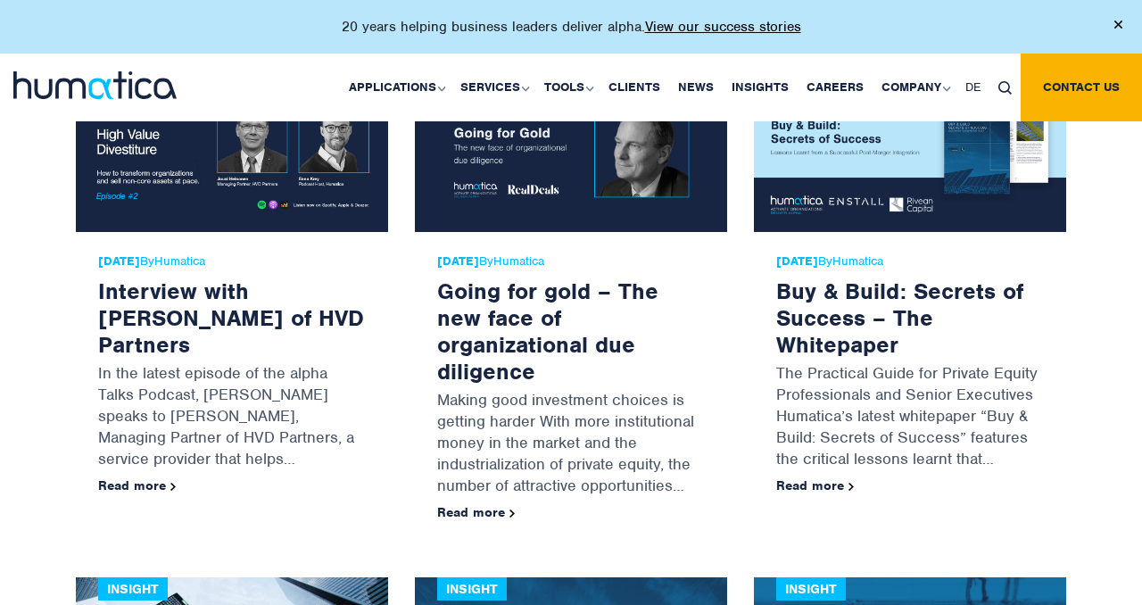
scroll to position [12645, 0]
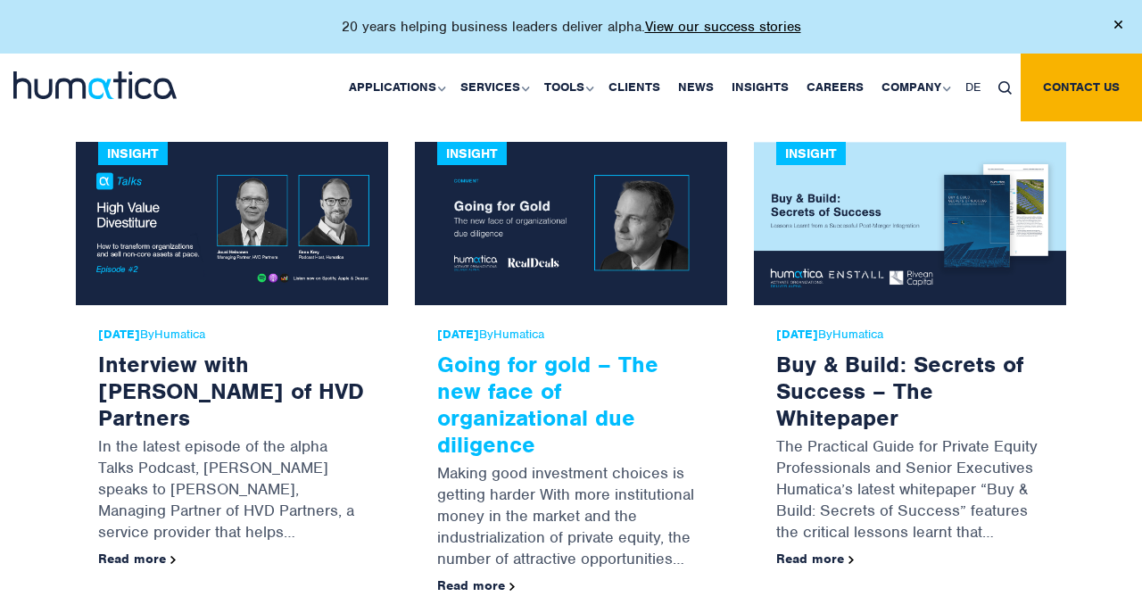
click at [474, 350] on link "Going for gold – The new face of organizational due diligence" at bounding box center [547, 404] width 221 height 109
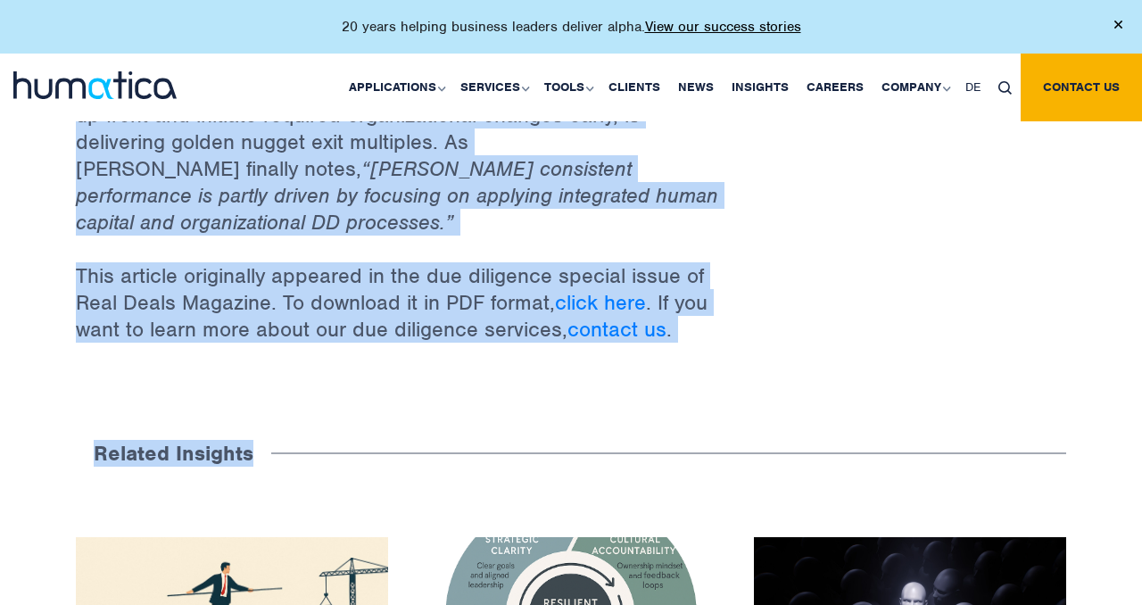
scroll to position [3297, 0]
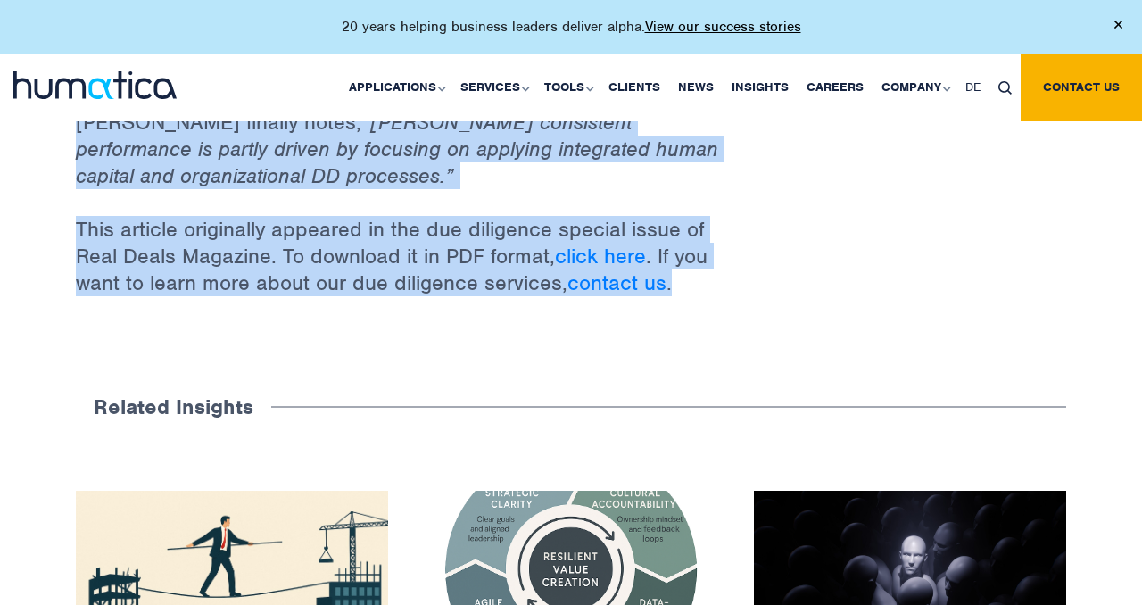
drag, startPoint x: 75, startPoint y: 137, endPoint x: 286, endPoint y: 281, distance: 255.4
copy div "Making good investment choices is getting harder With more institutional money …"
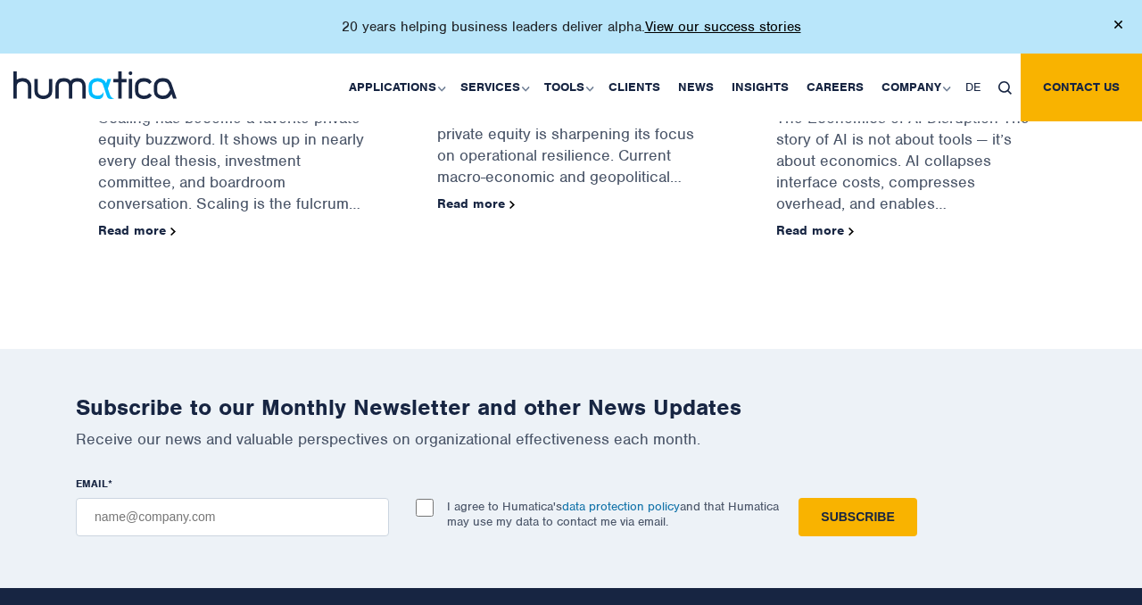
scroll to position [4492, 0]
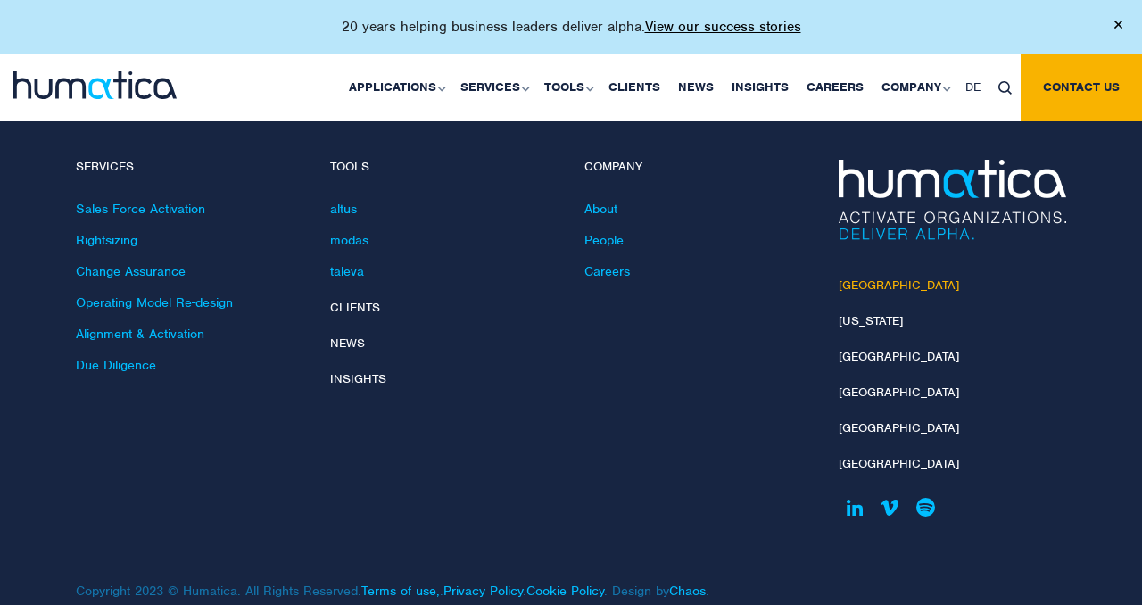
click at [845, 277] on link "[GEOGRAPHIC_DATA]" at bounding box center [899, 284] width 120 height 15
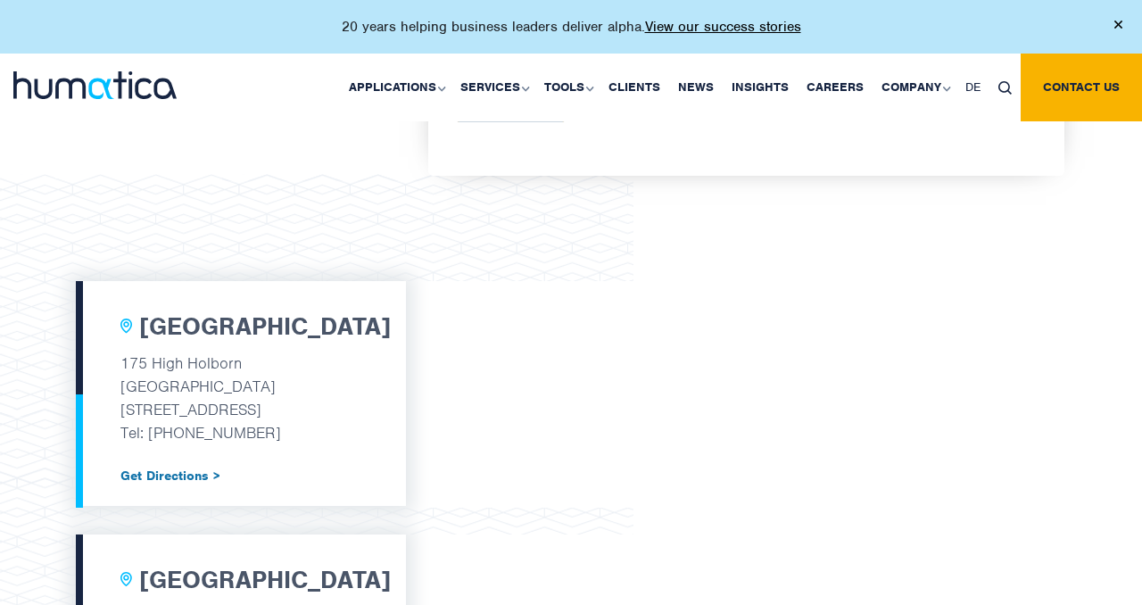
scroll to position [501, 0]
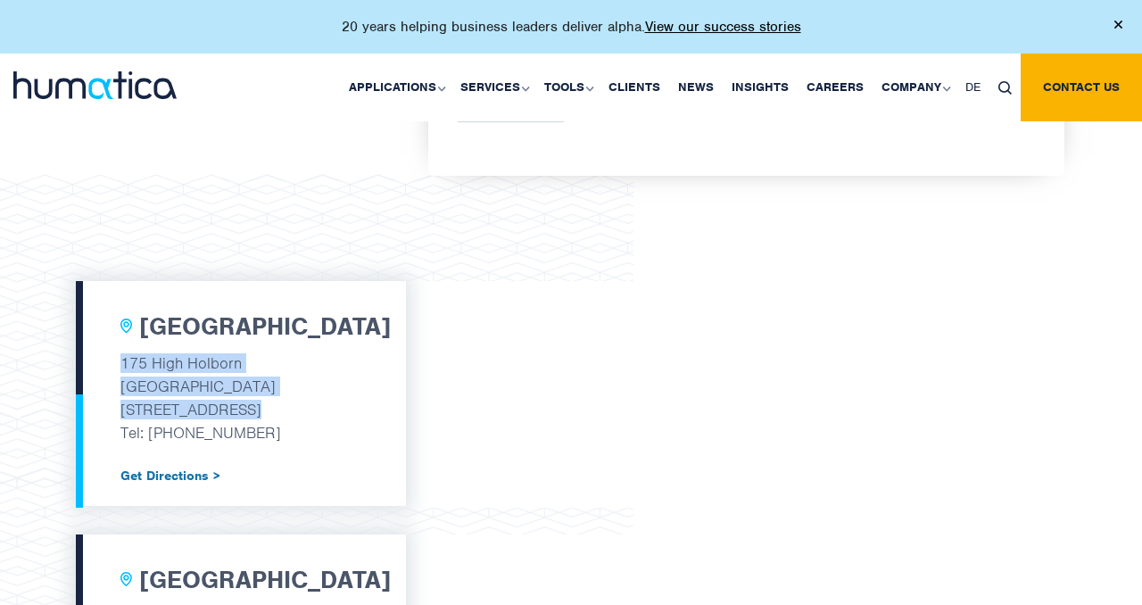
drag, startPoint x: 260, startPoint y: 404, endPoint x: 115, endPoint y: 357, distance: 152.1
click at [115, 357] on div "[GEOGRAPHIC_DATA] [STREET_ADDRESS] Tel: [PHONE_NUMBER] Get Directions >" at bounding box center [241, 393] width 330 height 225
copy div "[STREET_ADDRESS]"
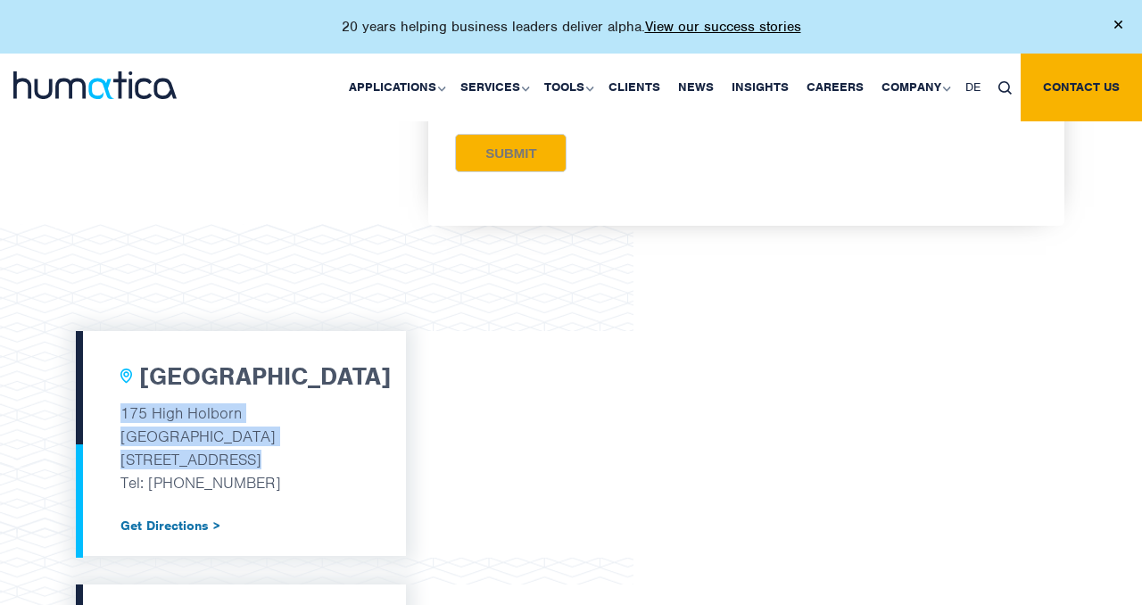
scroll to position [452, 0]
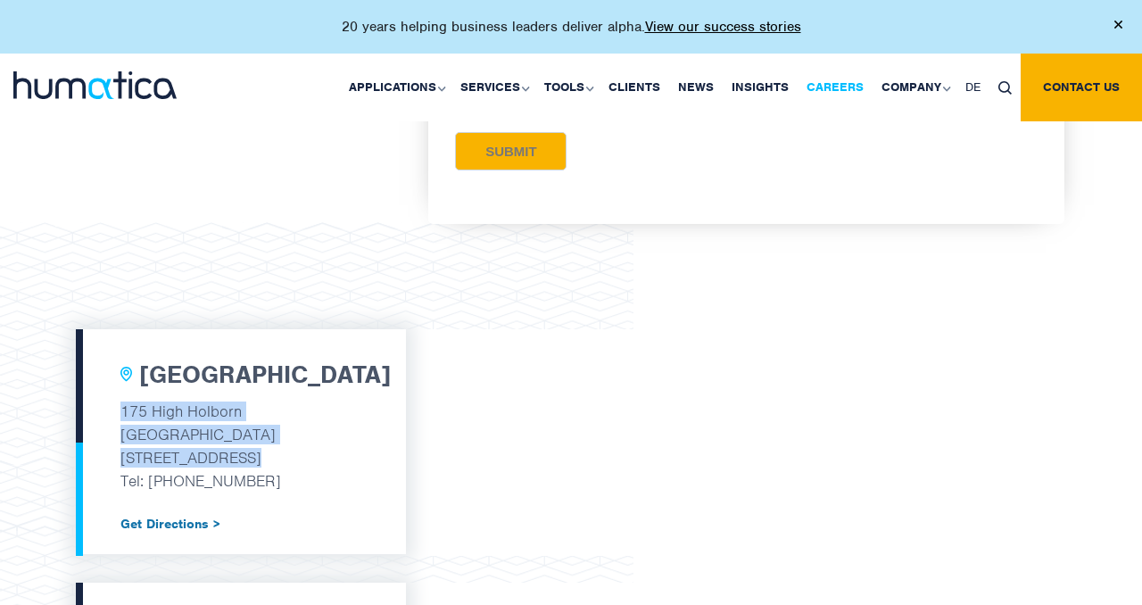
click at [840, 81] on link "Careers" at bounding box center [835, 88] width 75 height 68
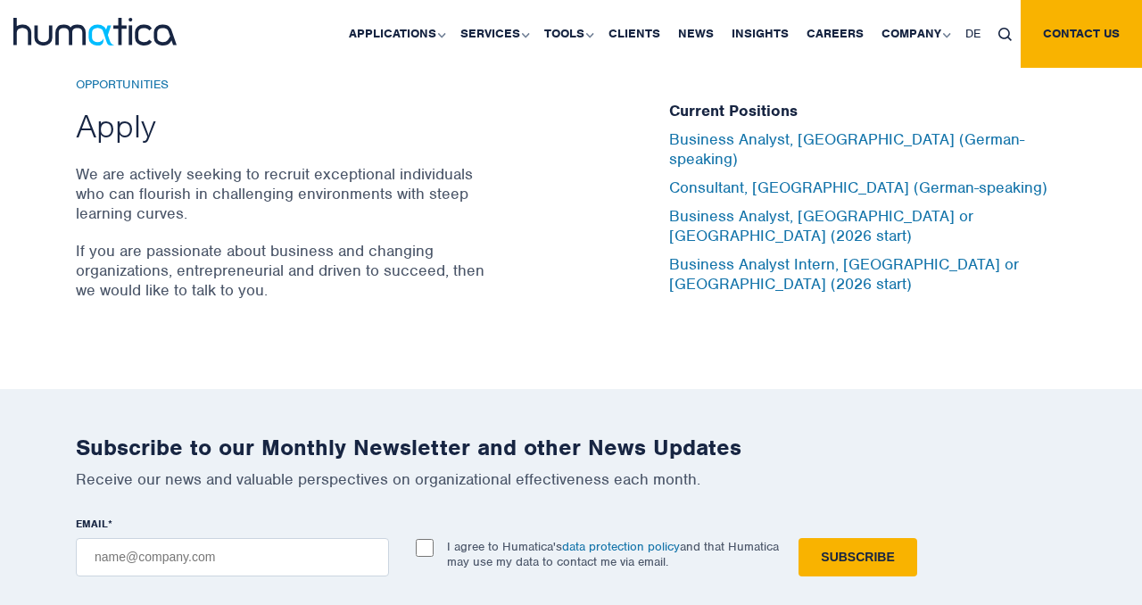
scroll to position [5950, 0]
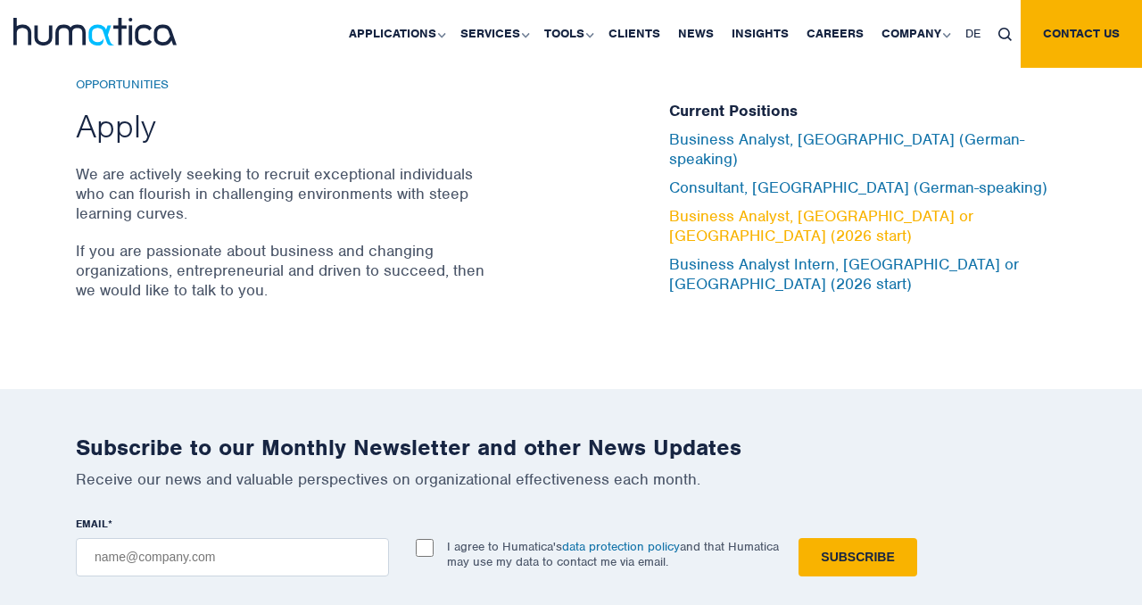
click at [857, 213] on link "Business Analyst, London or Munich (2026 start)" at bounding box center [821, 225] width 304 height 39
